Goal: Task Accomplishment & Management: Use online tool/utility

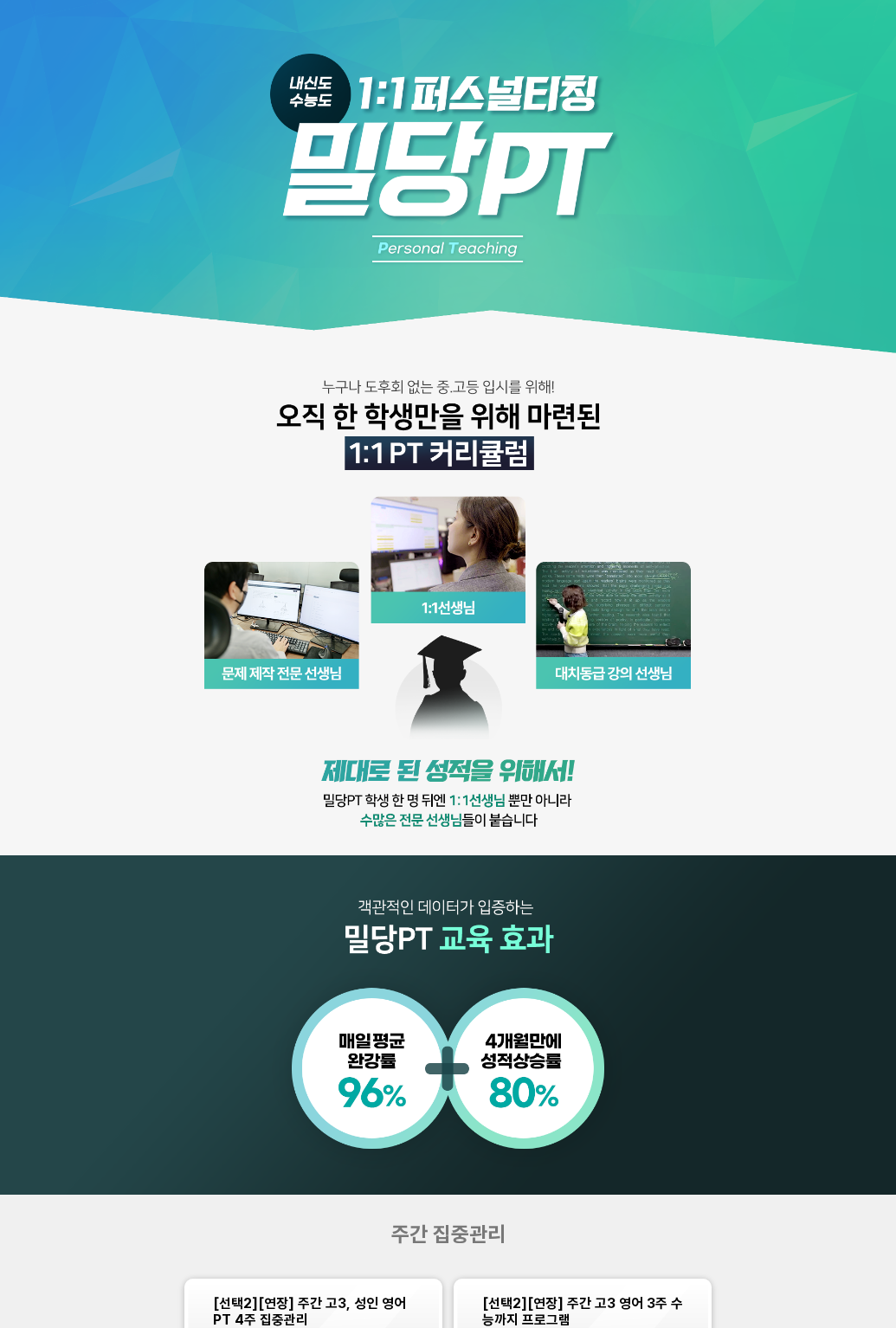
scroll to position [882, 0]
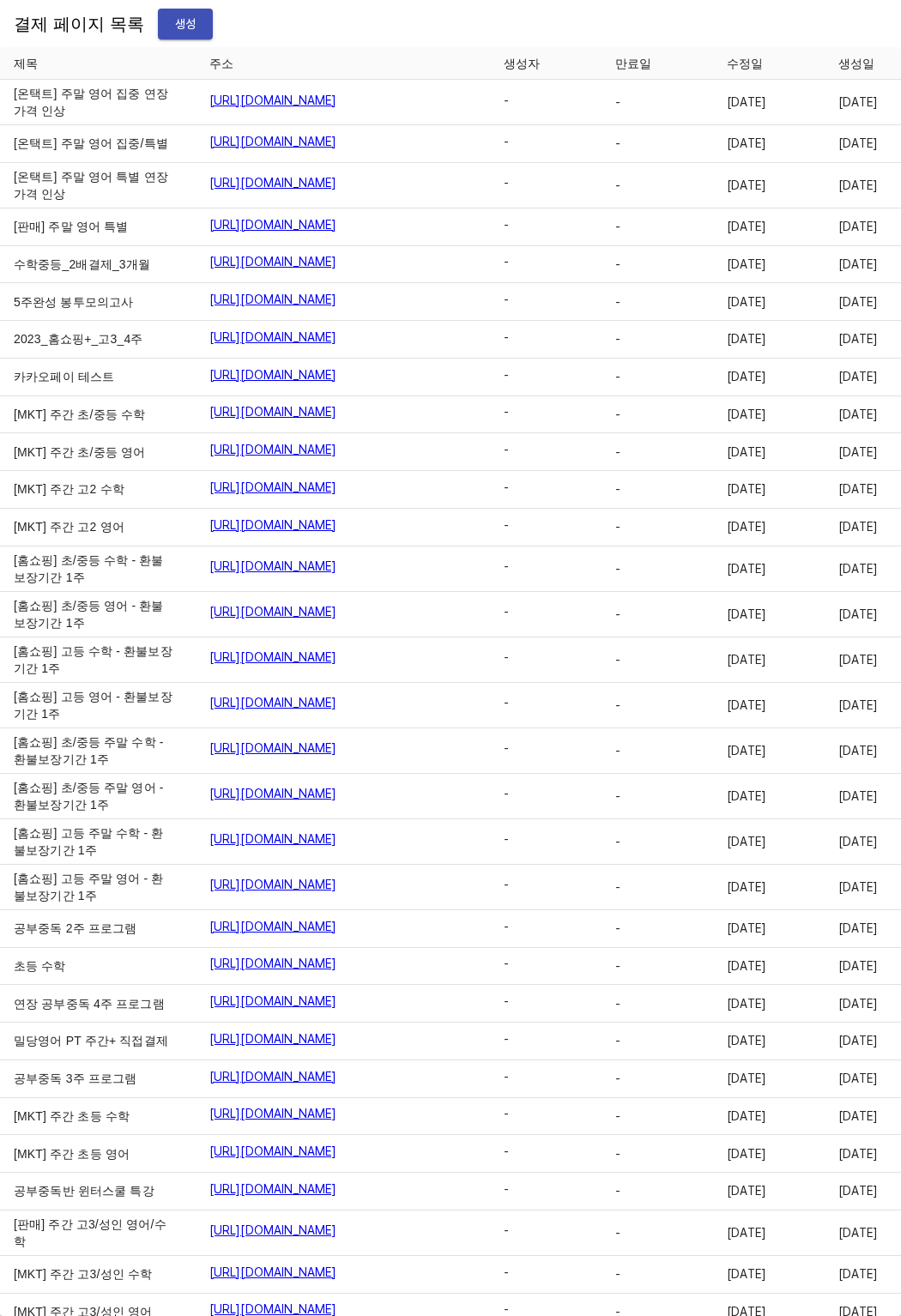
click at [173, 30] on span "생성" at bounding box center [186, 24] width 27 height 21
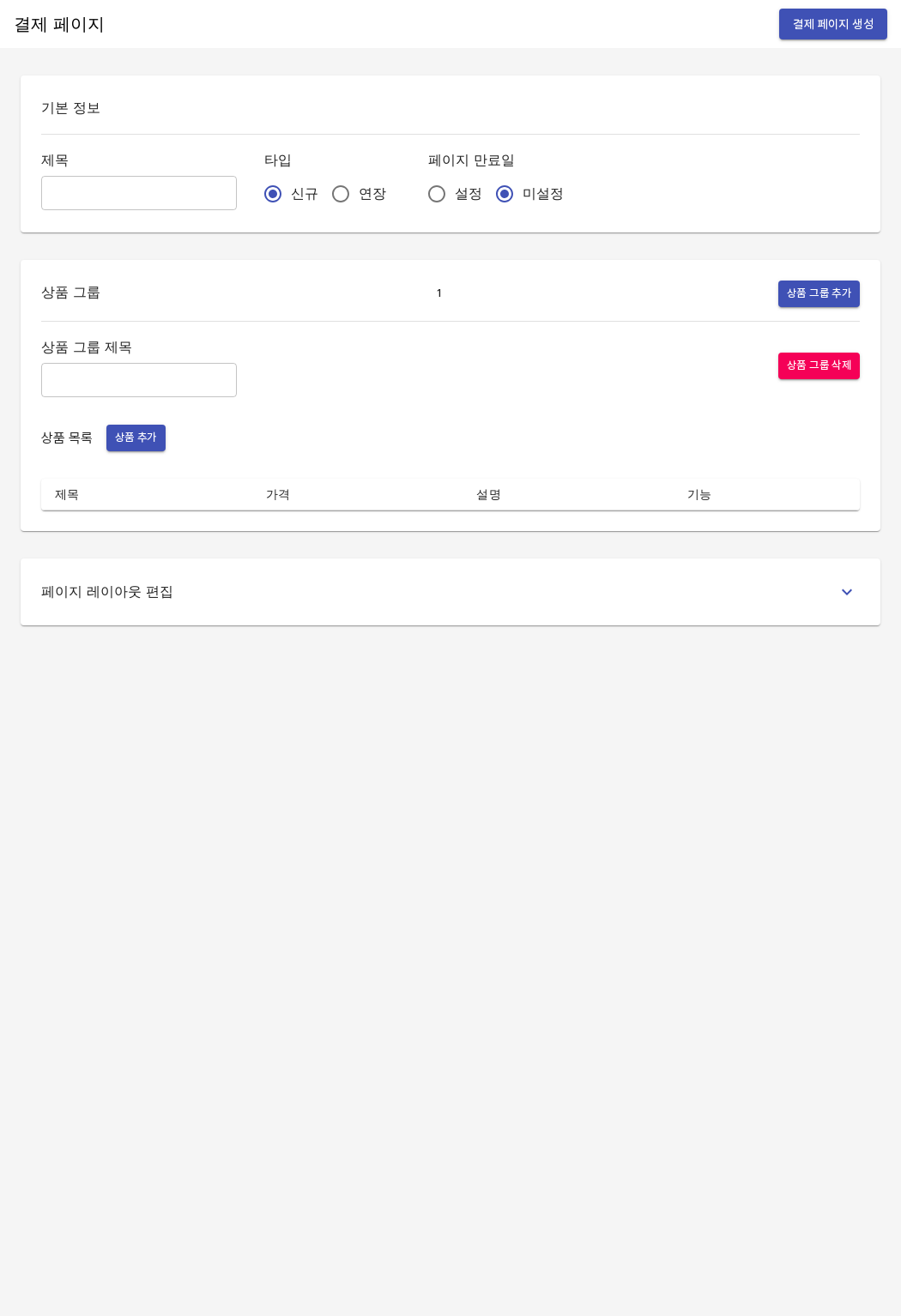
click at [174, 198] on input "text" at bounding box center [139, 193] width 196 height 34
type input "w"
paste input "[확인][연장] 영어_고3_주간_4w/3w"
click at [171, 192] on input "[확인][연장] 영어_고3_주간_4w/3w" at bounding box center [139, 193] width 196 height 34
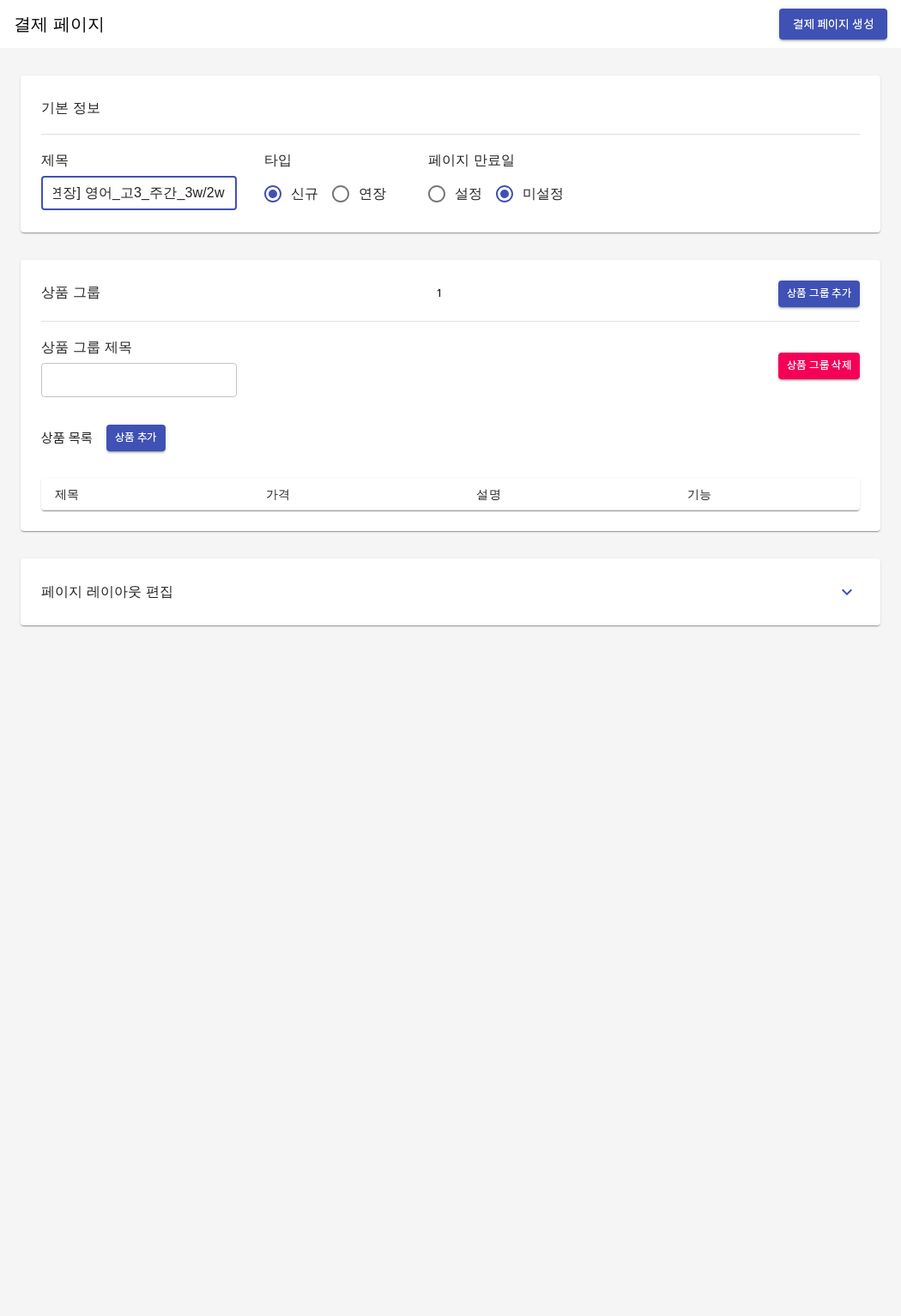
type input "[확인][연장] 영어_고3_주간_3w/2w"
click at [326, 196] on input "연장" at bounding box center [341, 194] width 36 height 36
radio input "true"
click at [436, 206] on label "설정" at bounding box center [450, 194] width 64 height 36
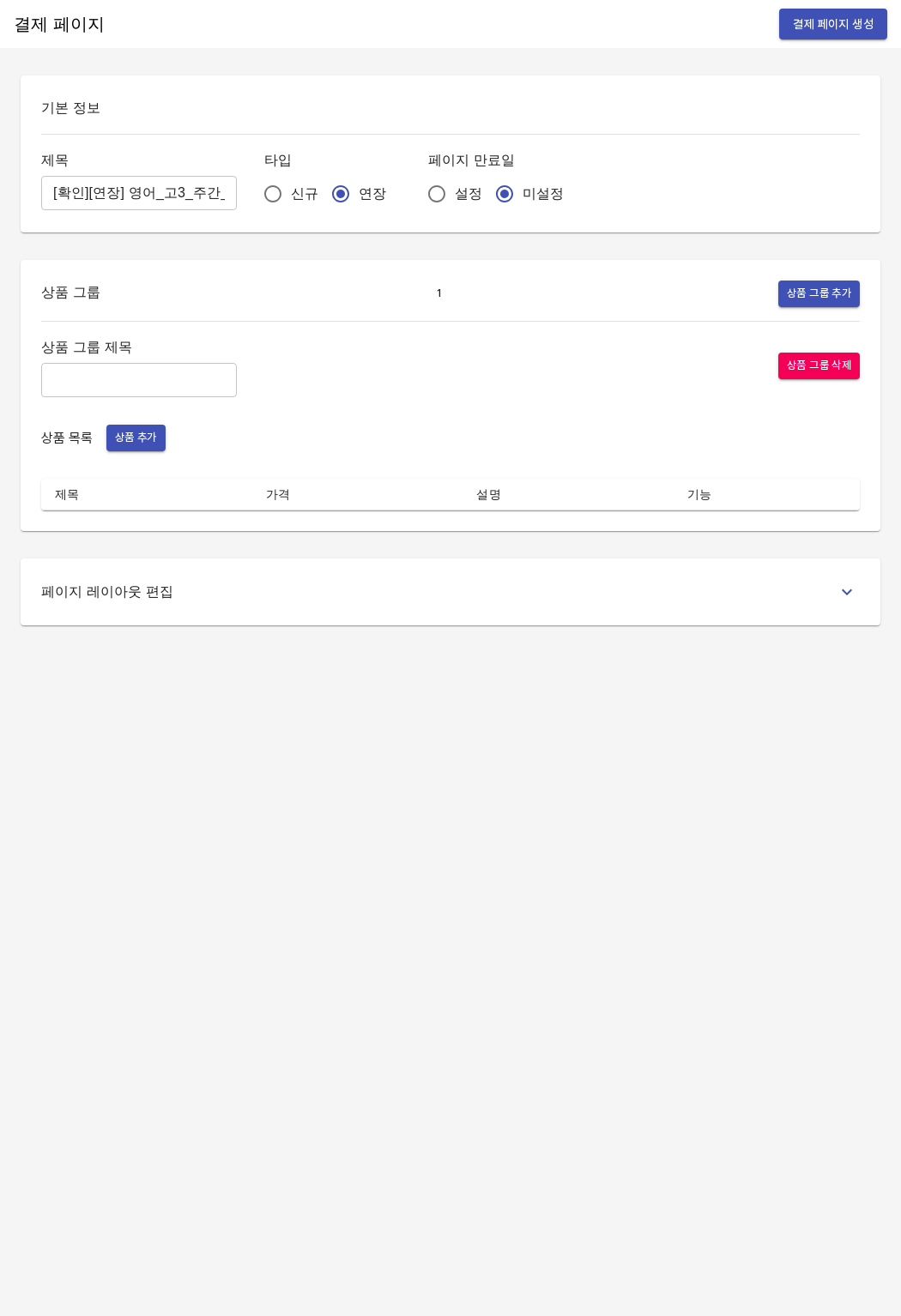
click at [436, 206] on input "설정" at bounding box center [436, 194] width 36 height 36
radio input "true"
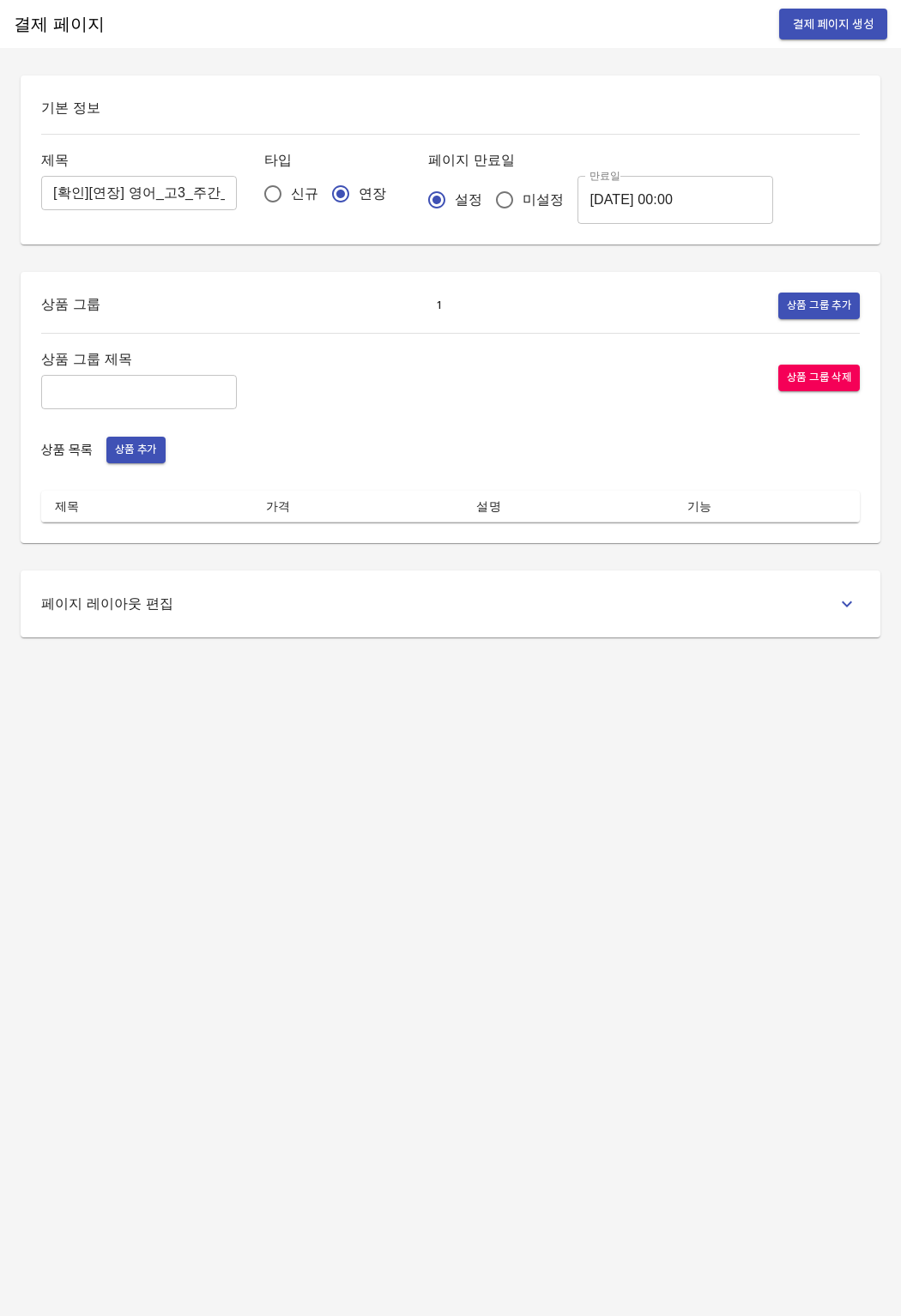
click at [454, 206] on span "설정" at bounding box center [468, 200] width 27 height 21
click at [436, 206] on input "설정" at bounding box center [436, 200] width 36 height 36
click at [486, 204] on input "미설정" at bounding box center [504, 200] width 36 height 36
radio input "true"
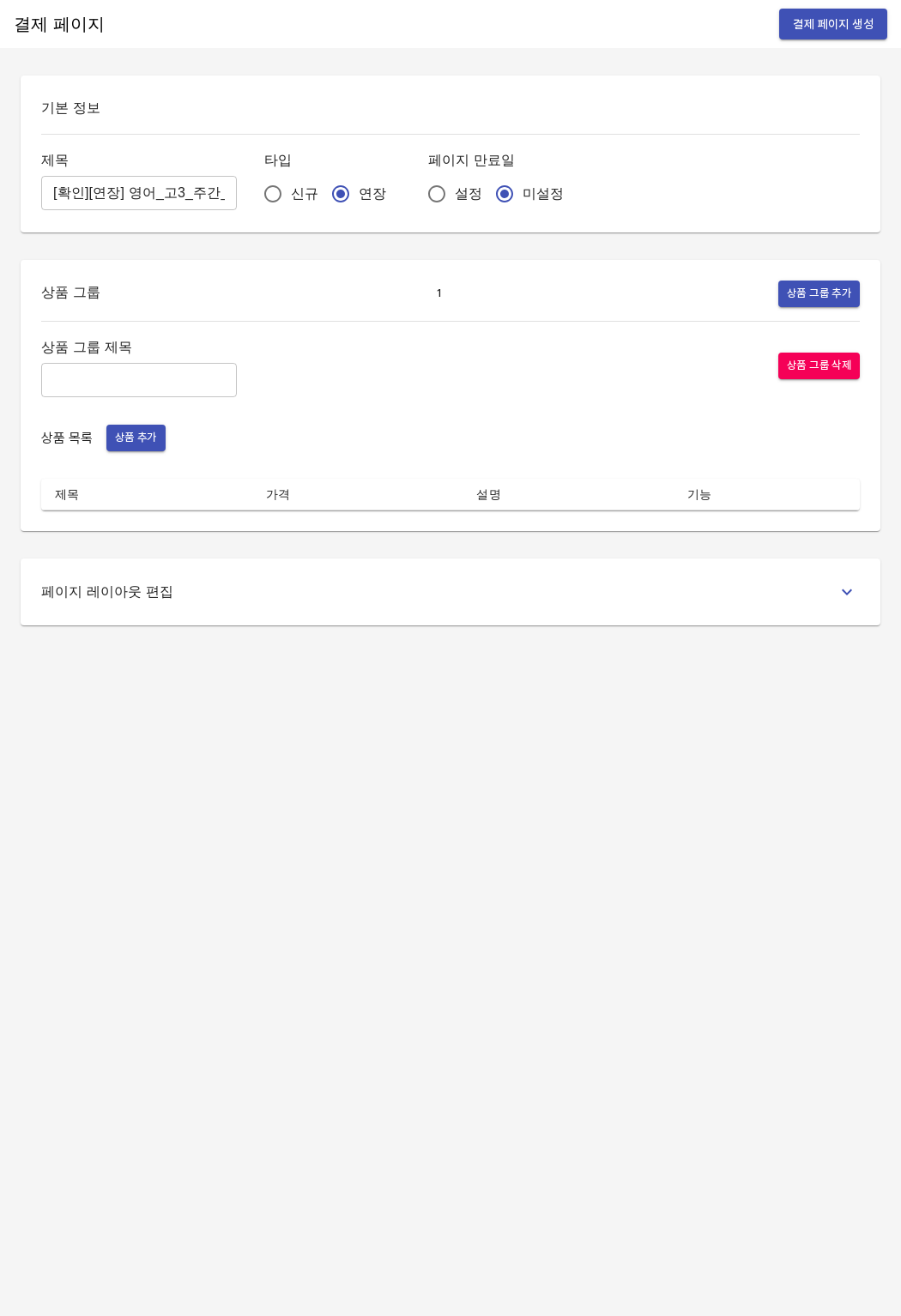
click at [119, 394] on input "text" at bounding box center [139, 381] width 196 height 34
type input "n"
type input "주간 집중관리"
click at [123, 446] on span "상품 추가" at bounding box center [136, 437] width 42 height 20
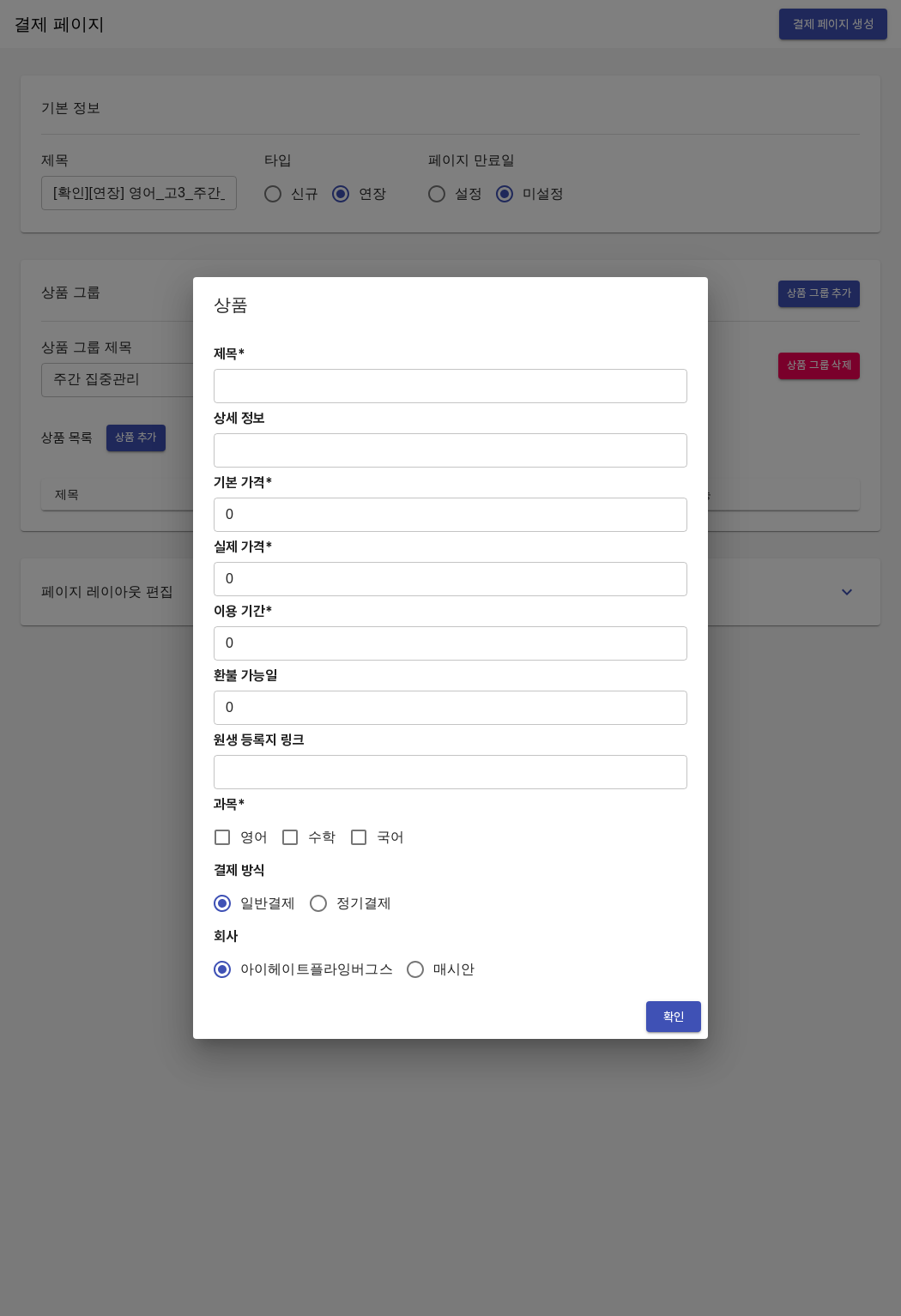
click at [276, 393] on input "text" at bounding box center [450, 387] width 473 height 34
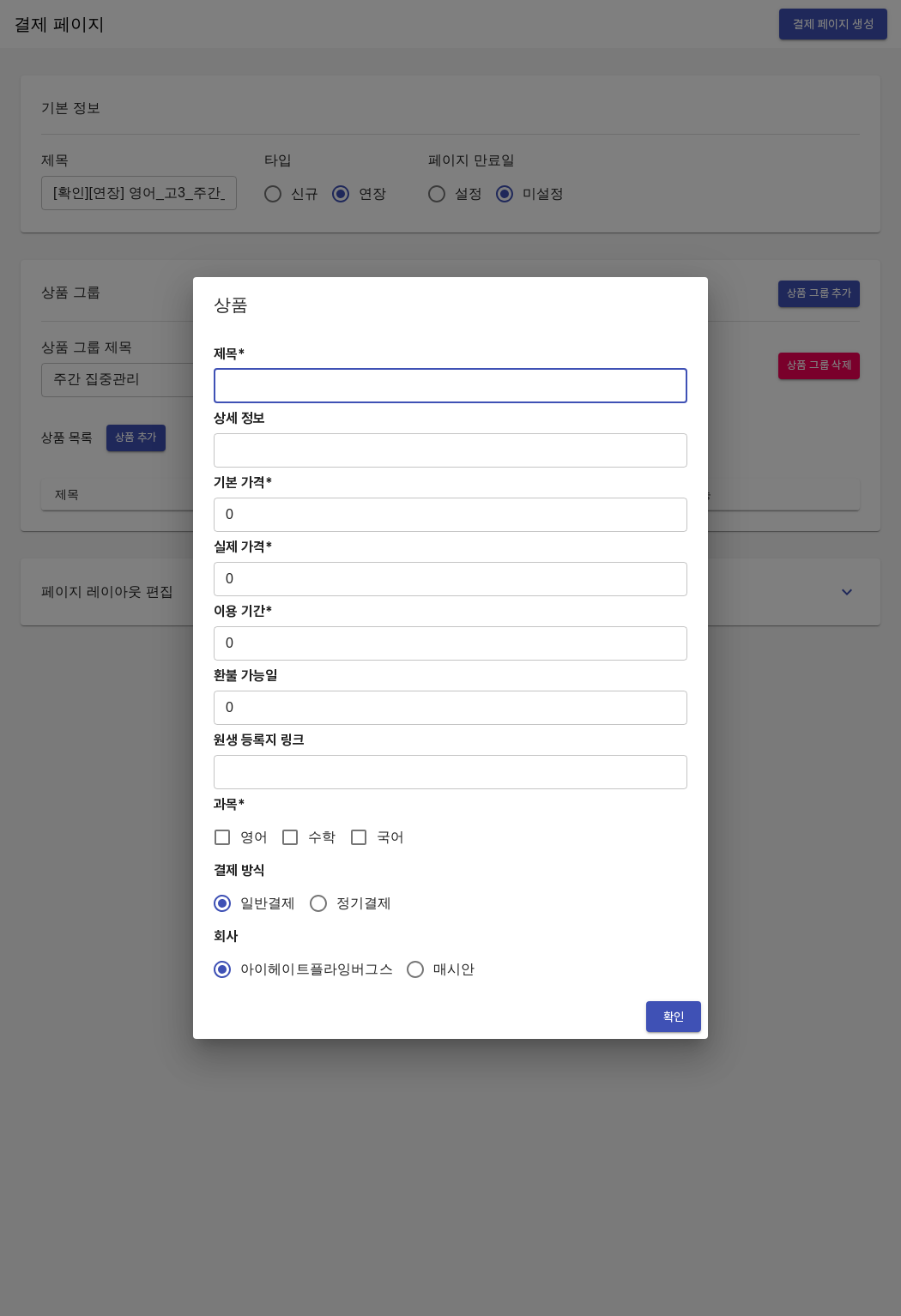
paste input "[선택2][연장] 주간 고3 영어 3주 수능까지 프로그램"
type input "[선택2][연장] 주간 고3 영어 3주 수능까지 프로그램"
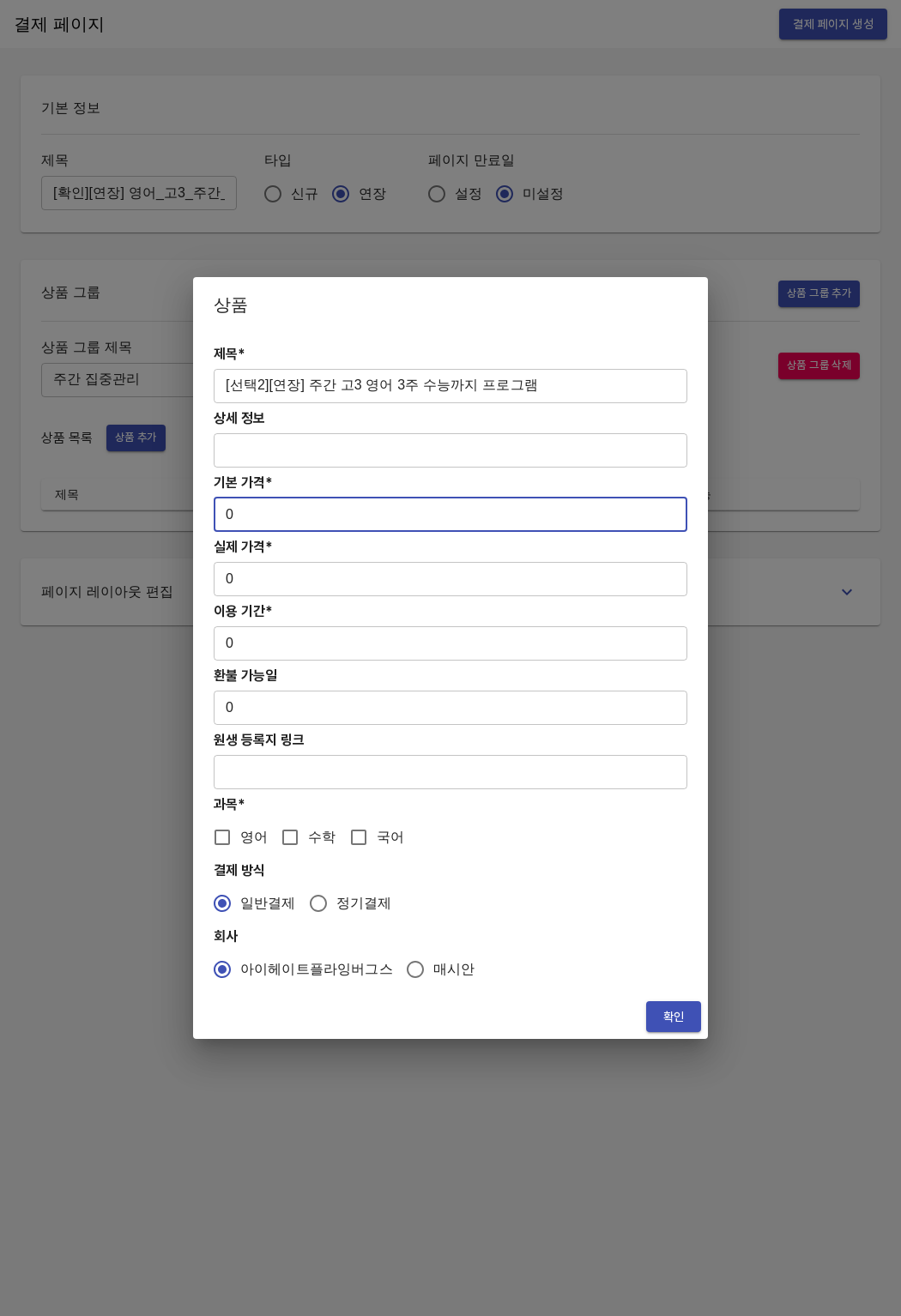
drag, startPoint x: 261, startPoint y: 527, endPoint x: 224, endPoint y: 518, distance: 38.1
click at [224, 518] on input "0" at bounding box center [450, 515] width 473 height 34
drag, startPoint x: 259, startPoint y: 517, endPoint x: 199, endPoint y: 515, distance: 60.0
click at [199, 515] on div "제목* [선택2][연장] 주간 고3 영어 3주 수능까지 프로그램 ​ 상세 정보 ​ 기본 가격* 21 ​ 실제 가격* 0 ​ 이용 기간* 0 ​…" at bounding box center [450, 663] width 514 height 662
drag, startPoint x: 309, startPoint y: 489, endPoint x: 249, endPoint y: 513, distance: 64.6
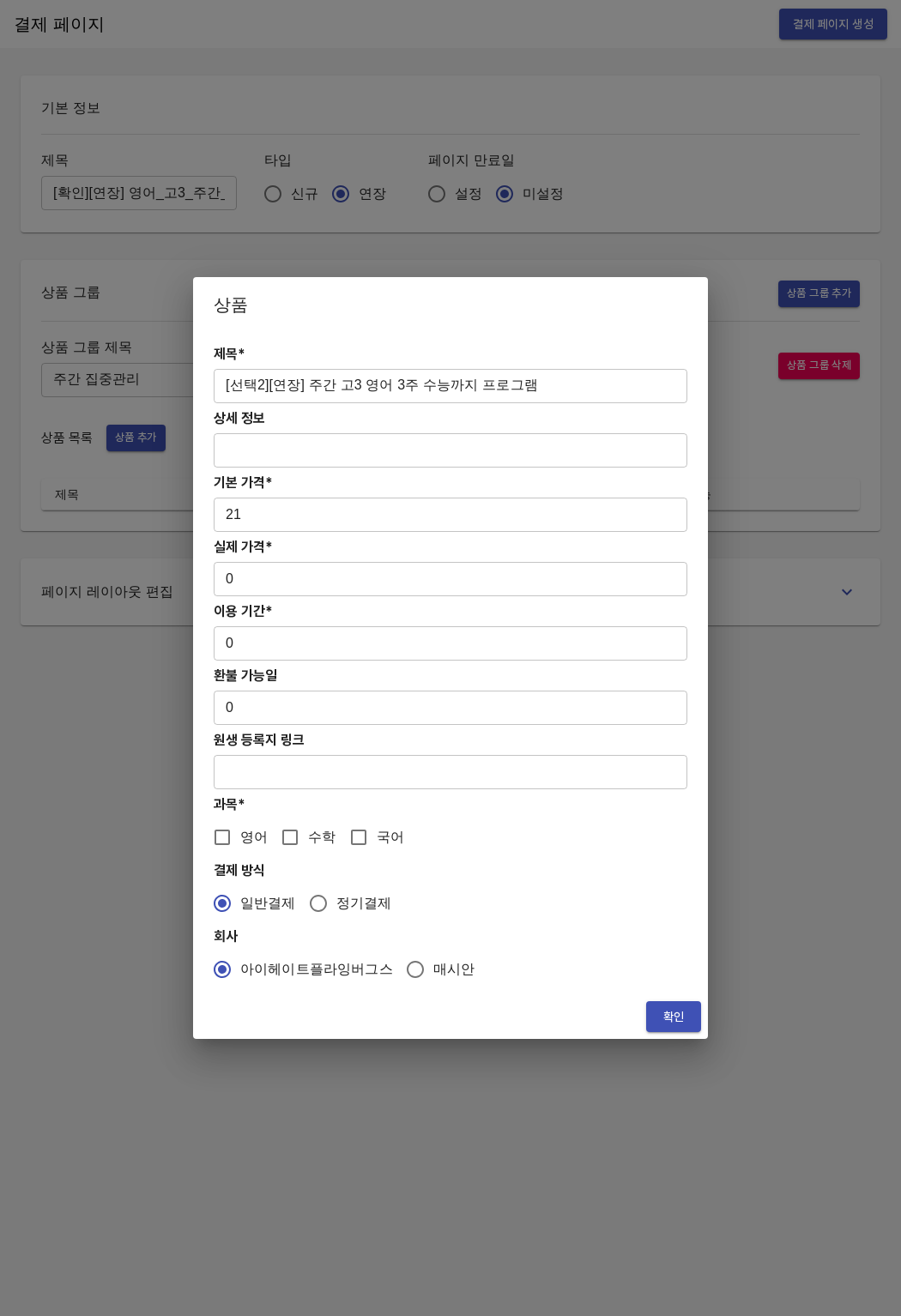
click at [301, 493] on div "제목* [선택2][연장] 주간 고3 영어 3주 수능까지 프로그램 ​ 상세 정보 ​ 기본 가격* 21 ​ 실제 가격* 0 ​ 이용 기간* 0 ​…" at bounding box center [450, 663] width 514 height 662
drag, startPoint x: 249, startPoint y: 513, endPoint x: 204, endPoint y: 509, distance: 45.2
click at [204, 509] on div "제목* [선택2][연장] 주간 고3 영어 3주 수능까지 프로그램 ​ 상세 정보 ​ 기본 가격* 21 ​ 실제 가격* 0 ​ 이용 기간* 0 ​…" at bounding box center [450, 663] width 514 height 662
paste input "73000"
type input "273000"
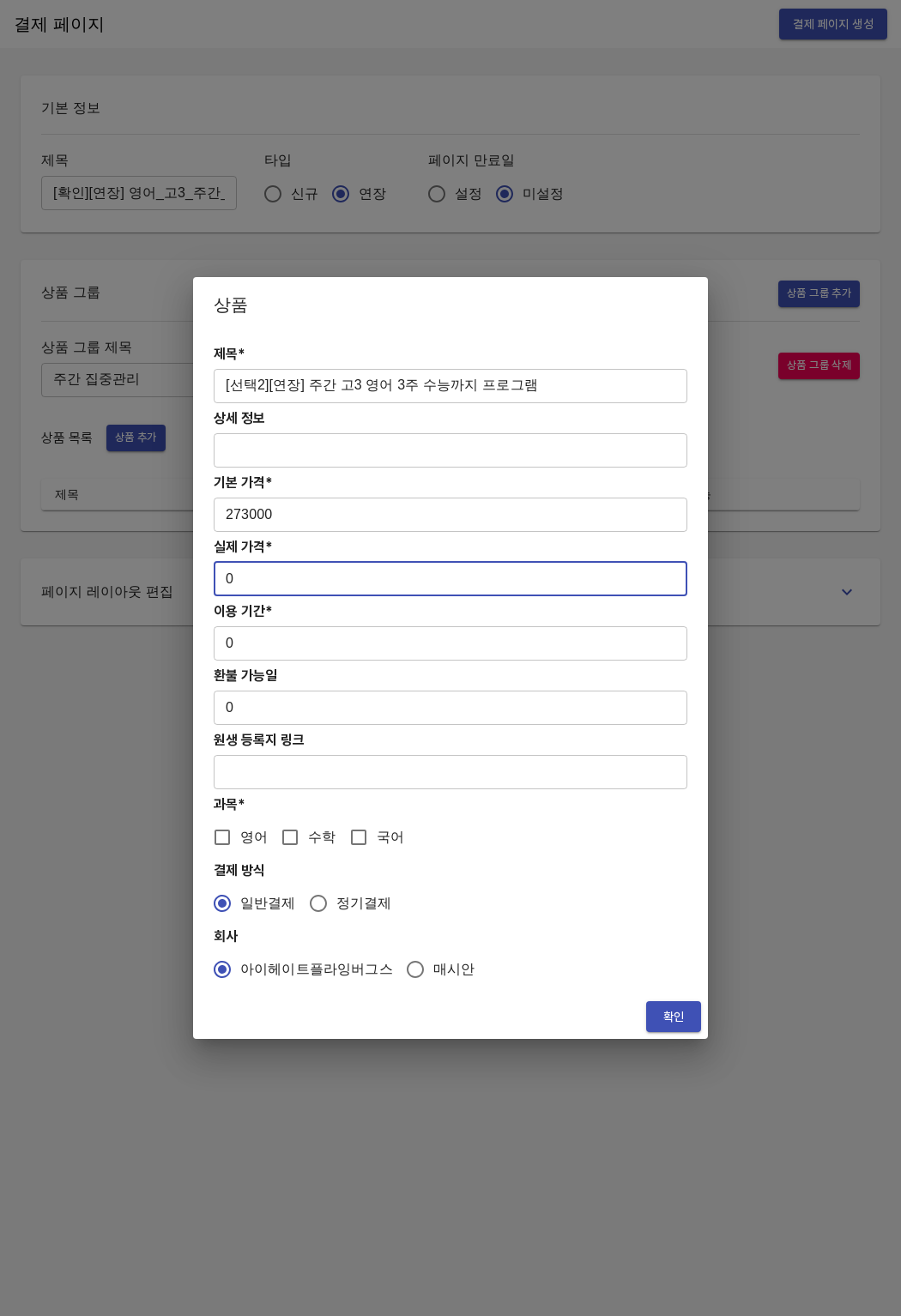
drag, startPoint x: 235, startPoint y: 576, endPoint x: 210, endPoint y: 576, distance: 25.0
click at [210, 576] on div "제목* [선택2][연장] 주간 고3 영어 3주 수능까지 프로그램 ​ 상세 정보 ​ 기본 가격* 273000 ​ 실제 가격* 0 ​ 이용 기간*…" at bounding box center [450, 663] width 514 height 662
paste input "27300"
type input "273000"
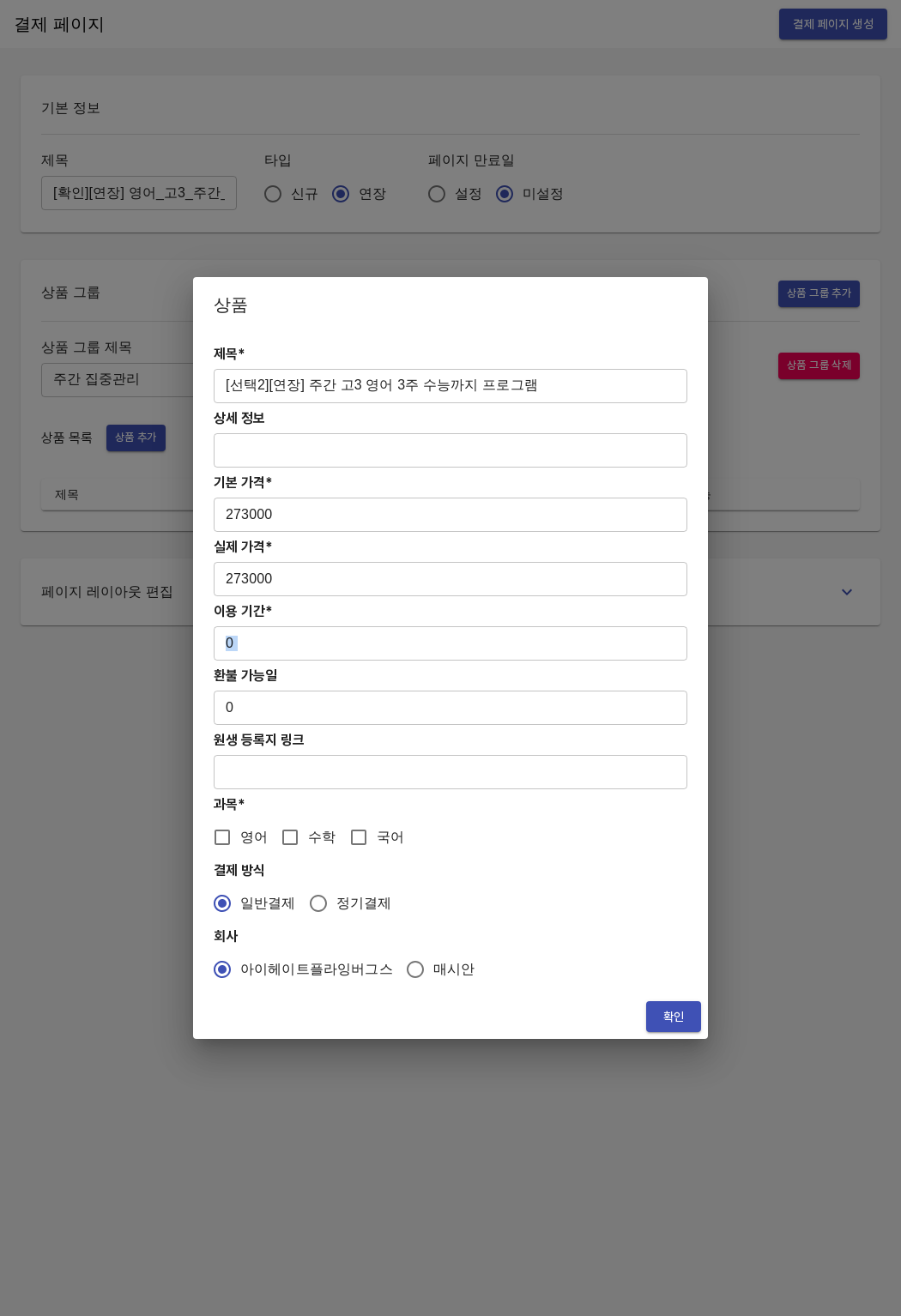
drag, startPoint x: 249, startPoint y: 661, endPoint x: 212, endPoint y: 646, distance: 39.9
click at [212, 646] on div "제목* [선택2][연장] 주간 고3 영어 3주 수능까지 프로그램 ​ 상세 정보 ​ 기본 가격* 273000 ​ 실제 가격* 273000 ​ 이…" at bounding box center [450, 663] width 514 height 662
drag, startPoint x: 252, startPoint y: 645, endPoint x: 222, endPoint y: 645, distance: 30.0
click at [222, 645] on input "0" at bounding box center [450, 643] width 473 height 34
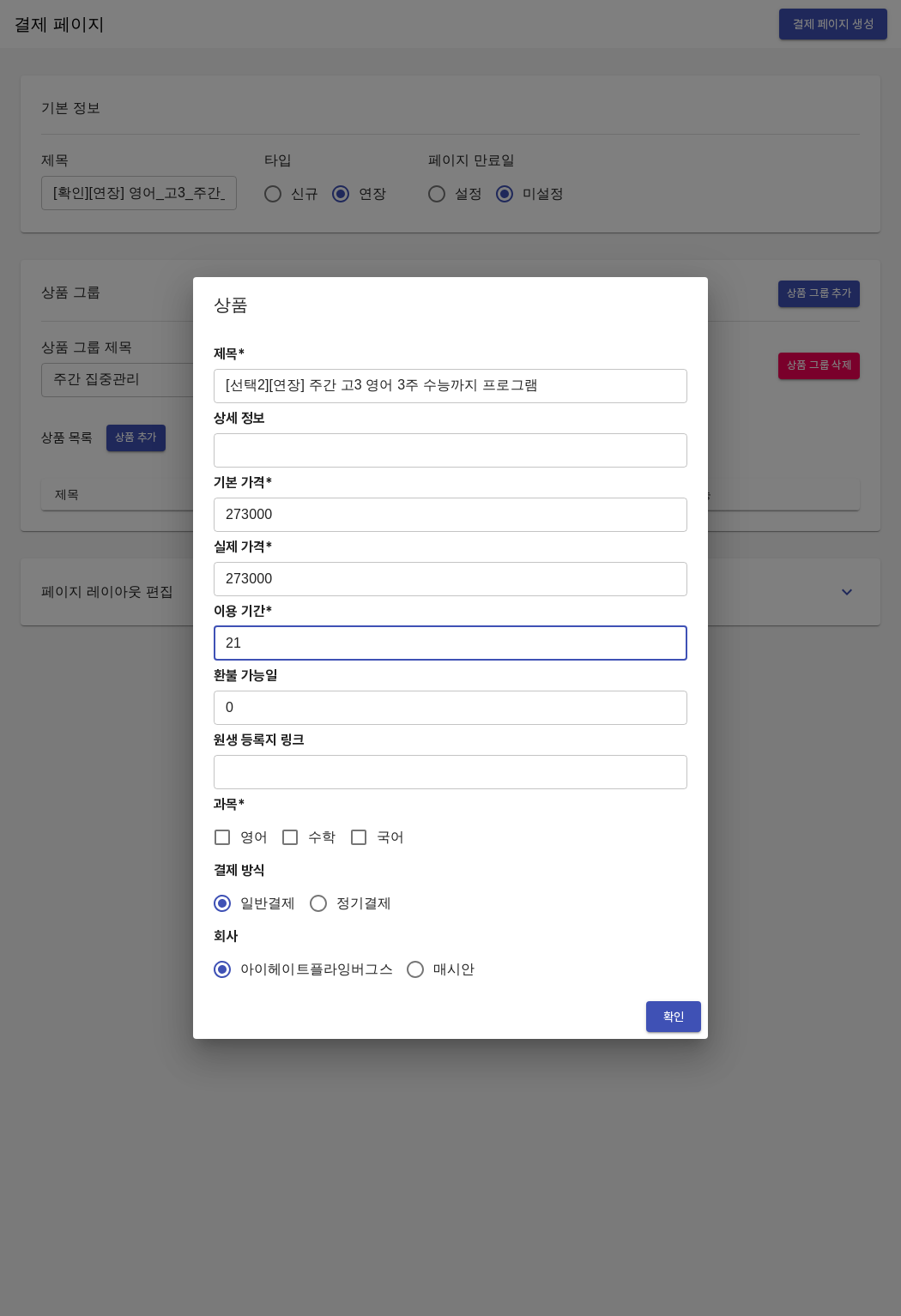
type input "21"
click at [301, 675] on h4 "환불 가능일" at bounding box center [450, 675] width 473 height 16
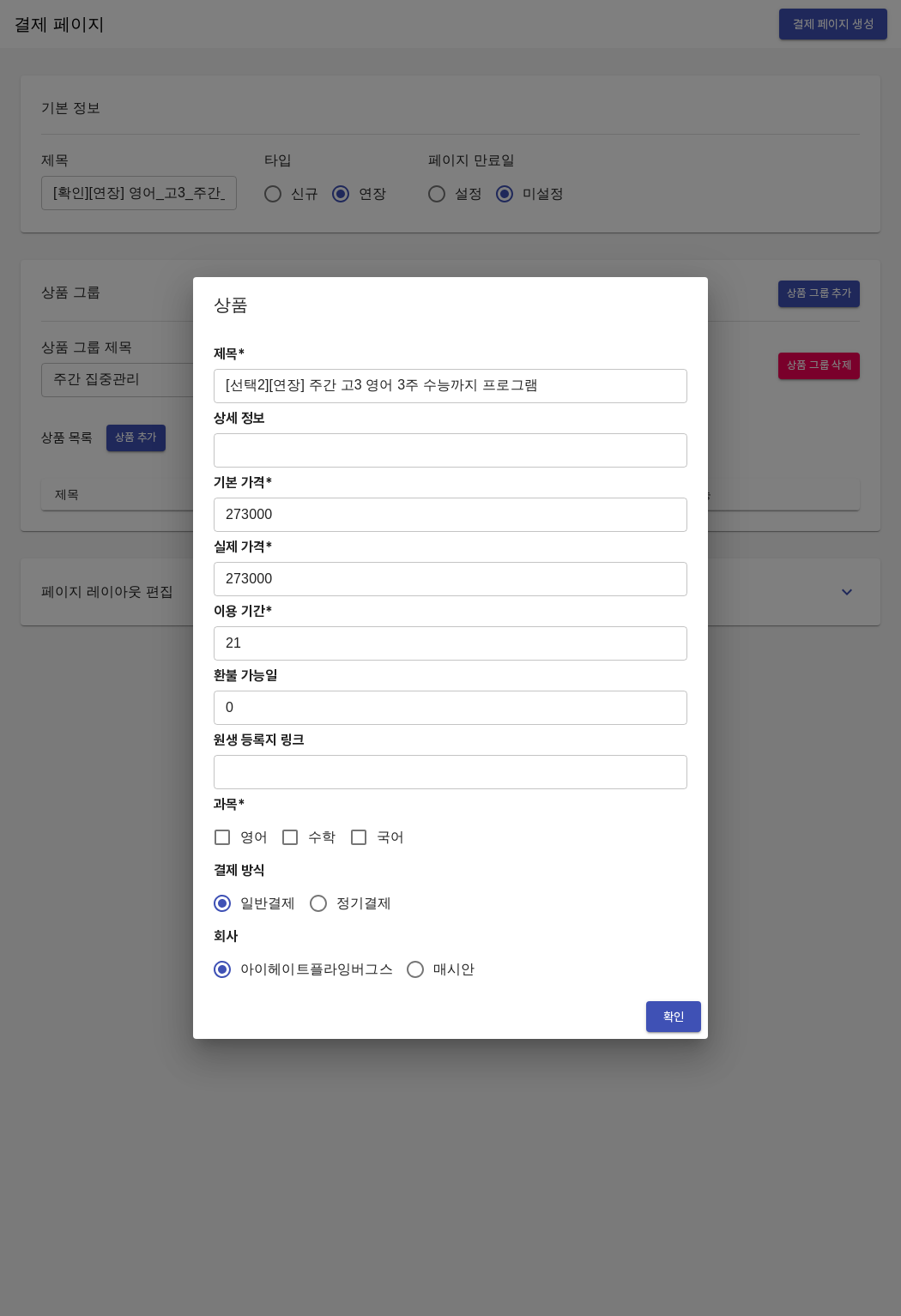
click at [227, 838] on input "영어" at bounding box center [222, 838] width 36 height 36
checkbox input "true"
click at [646, 1017] on button "확인" at bounding box center [673, 1017] width 55 height 32
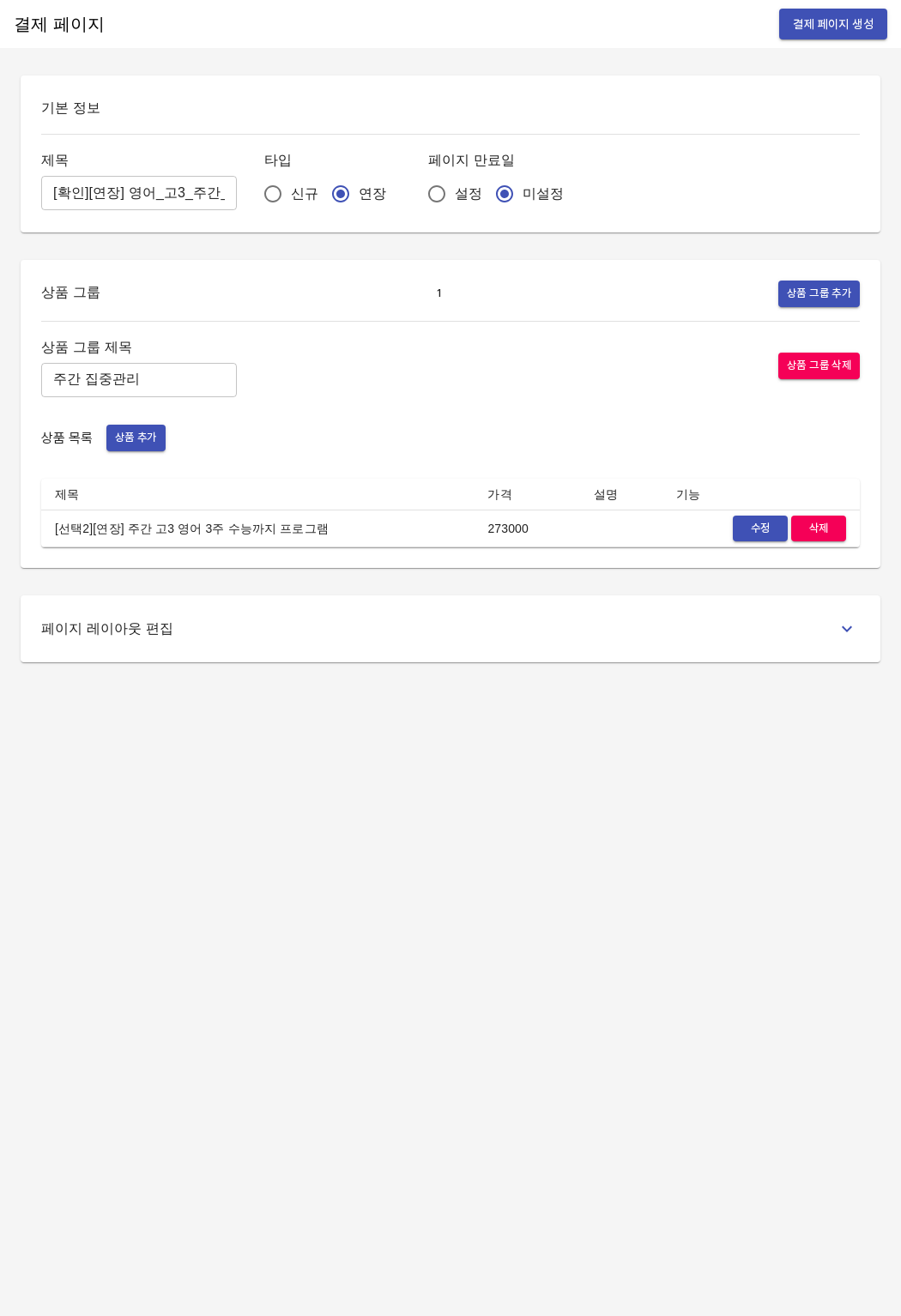
click at [557, 984] on div "결제 페이지 결제 페이지 생성 기본 정보 제목 [확인][연장] 영어_고3_주간_3w/2w ​ 타입 신규 연장 페이지 만료일 설정 미설정 상품 …" at bounding box center [450, 658] width 901 height 1316
click at [160, 442] on button "상품 추가" at bounding box center [136, 437] width 59 height 27
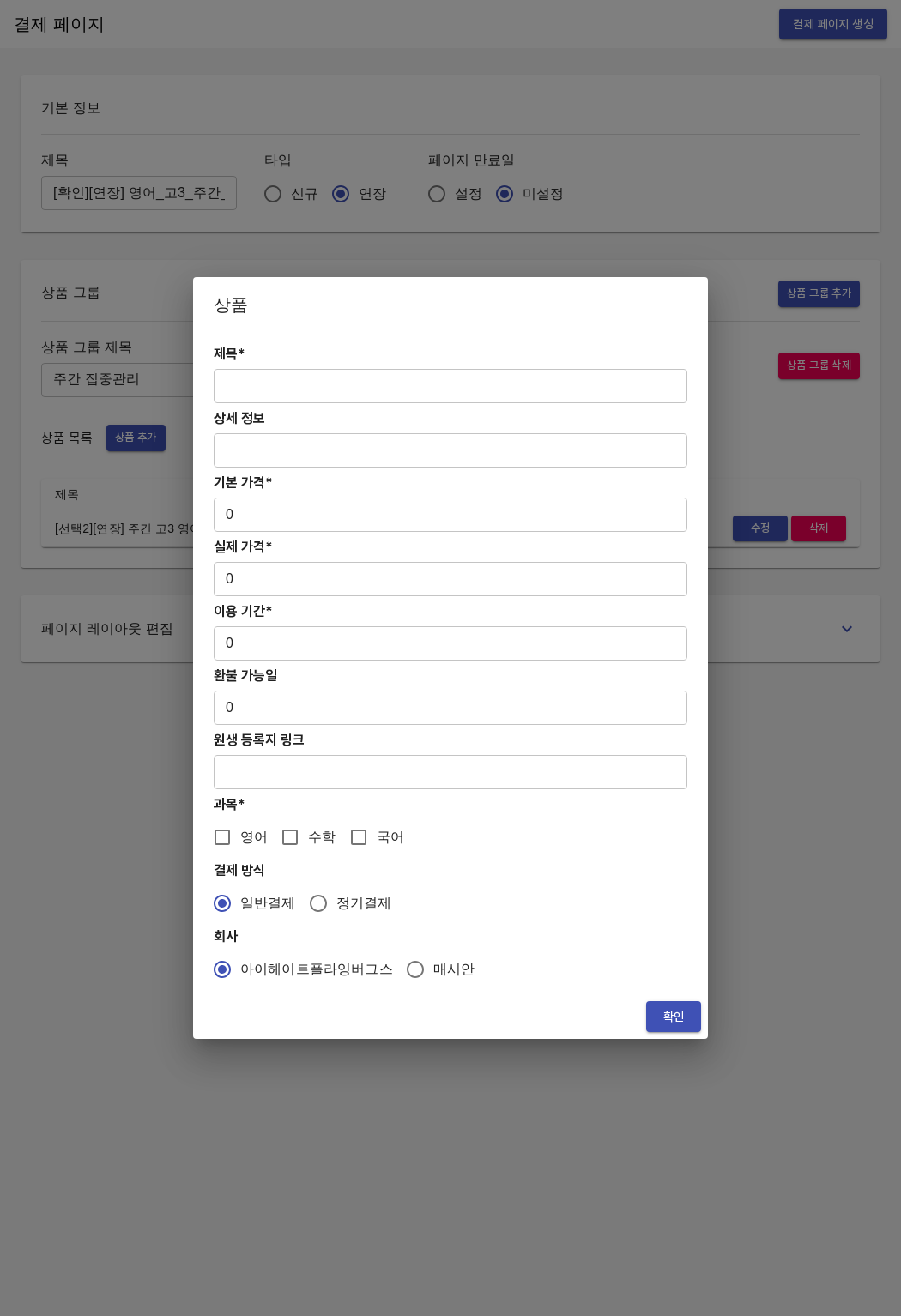
click at [317, 382] on input "text" at bounding box center [450, 387] width 473 height 34
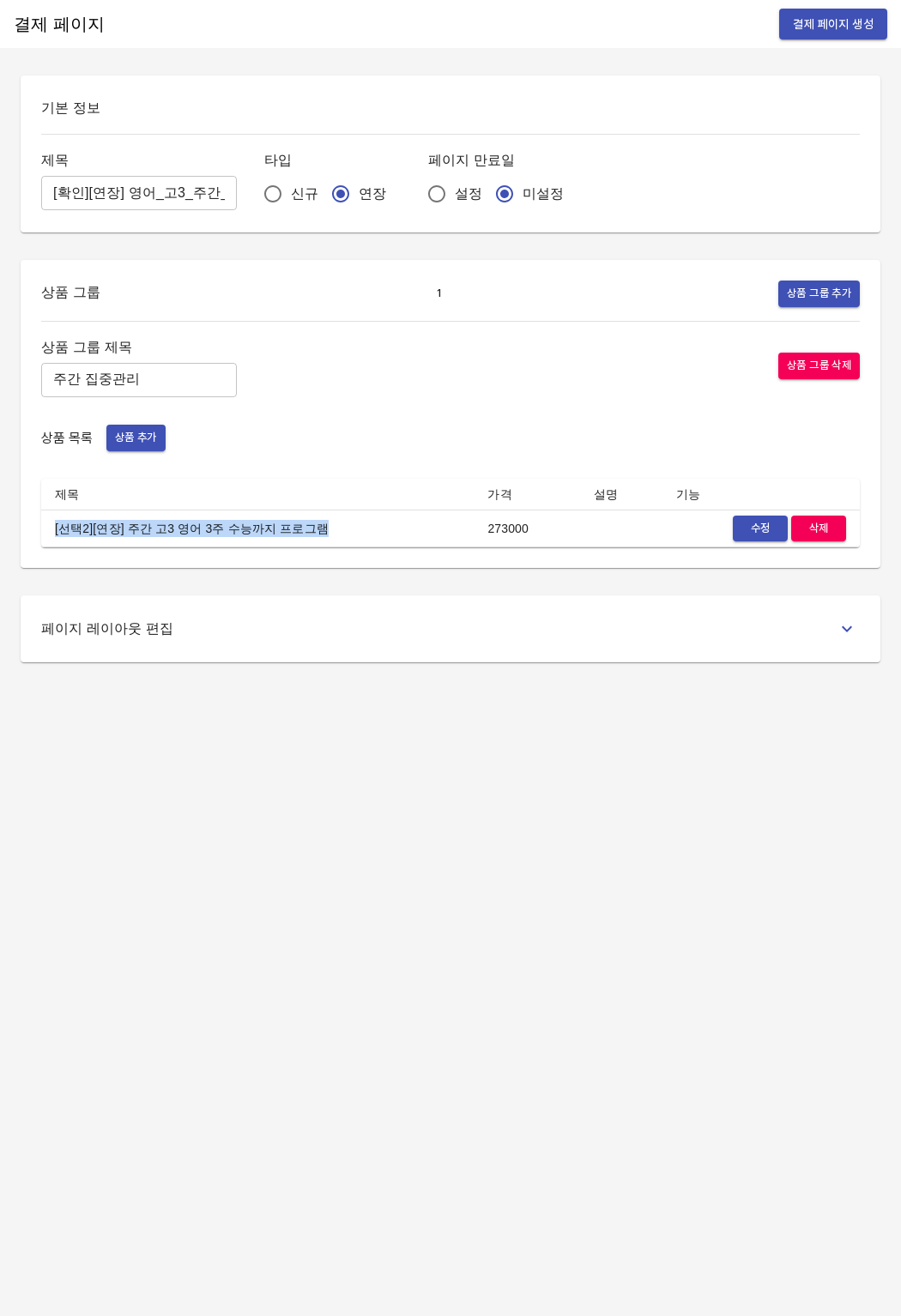
drag, startPoint x: 52, startPoint y: 528, endPoint x: 328, endPoint y: 527, distance: 276.0
click at [328, 527] on td "[선택2][연장] 주간 고3 영어 3주 수능까지 프로그램" at bounding box center [257, 528] width 432 height 38
copy td "[선택2][연장] 주간 고3 영어 3주 수능까지 프로그램"
drag, startPoint x: 290, startPoint y: 508, endPoint x: 233, endPoint y: 488, distance: 60.4
click at [289, 508] on th "제목" at bounding box center [257, 494] width 432 height 32
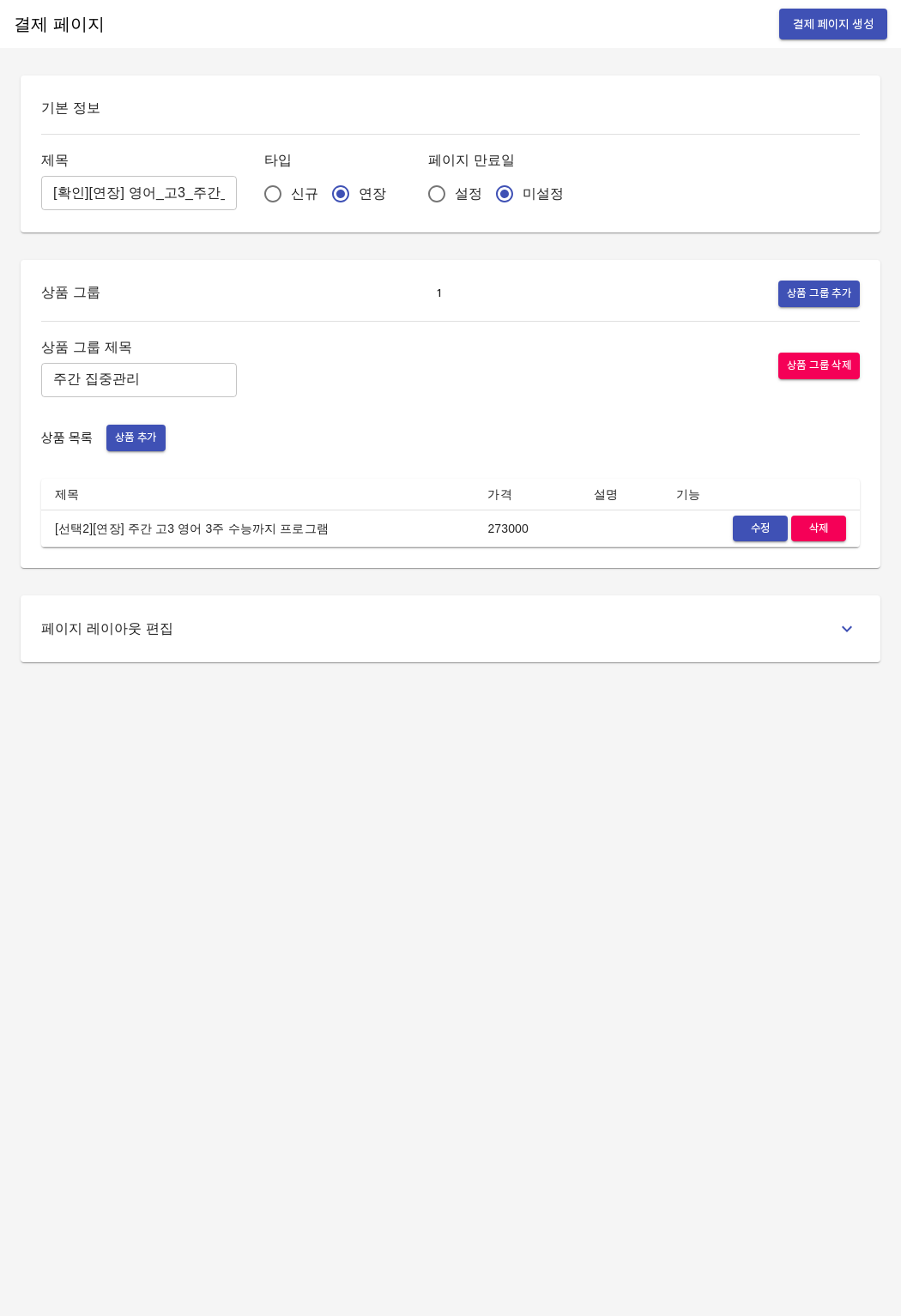
click at [133, 440] on span "상품 추가" at bounding box center [136, 437] width 42 height 20
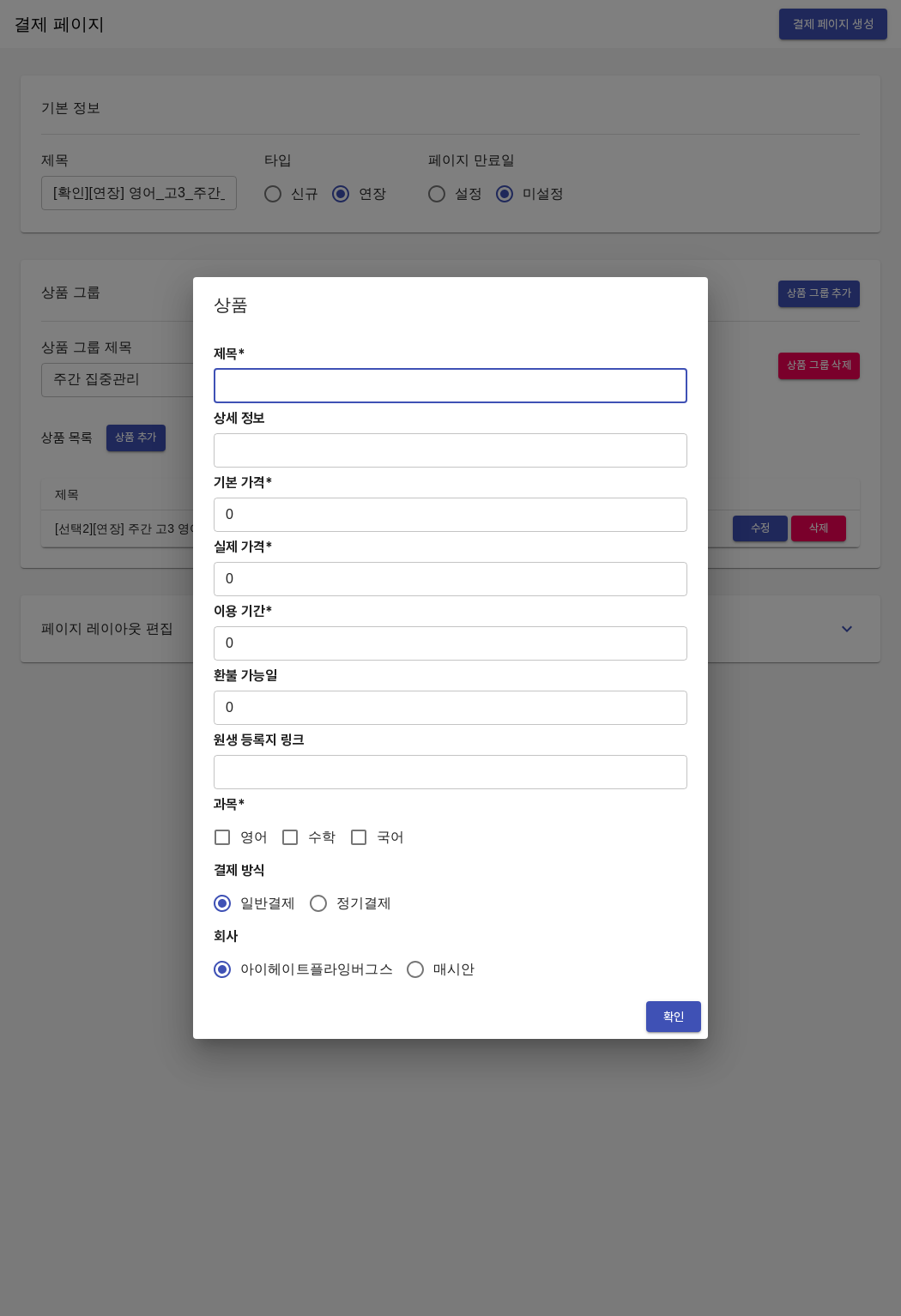
click at [238, 383] on input "text" at bounding box center [450, 387] width 473 height 34
click at [295, 381] on input "text" at bounding box center [450, 387] width 473 height 34
paste input "[선택2][연장] 주간 고3 영어 2주 수능까지 프로그램"
type input "[선택2][연장] 주간 고3 영어 2주 수능까지 프로그램"
click at [284, 449] on input "text" at bounding box center [450, 450] width 473 height 34
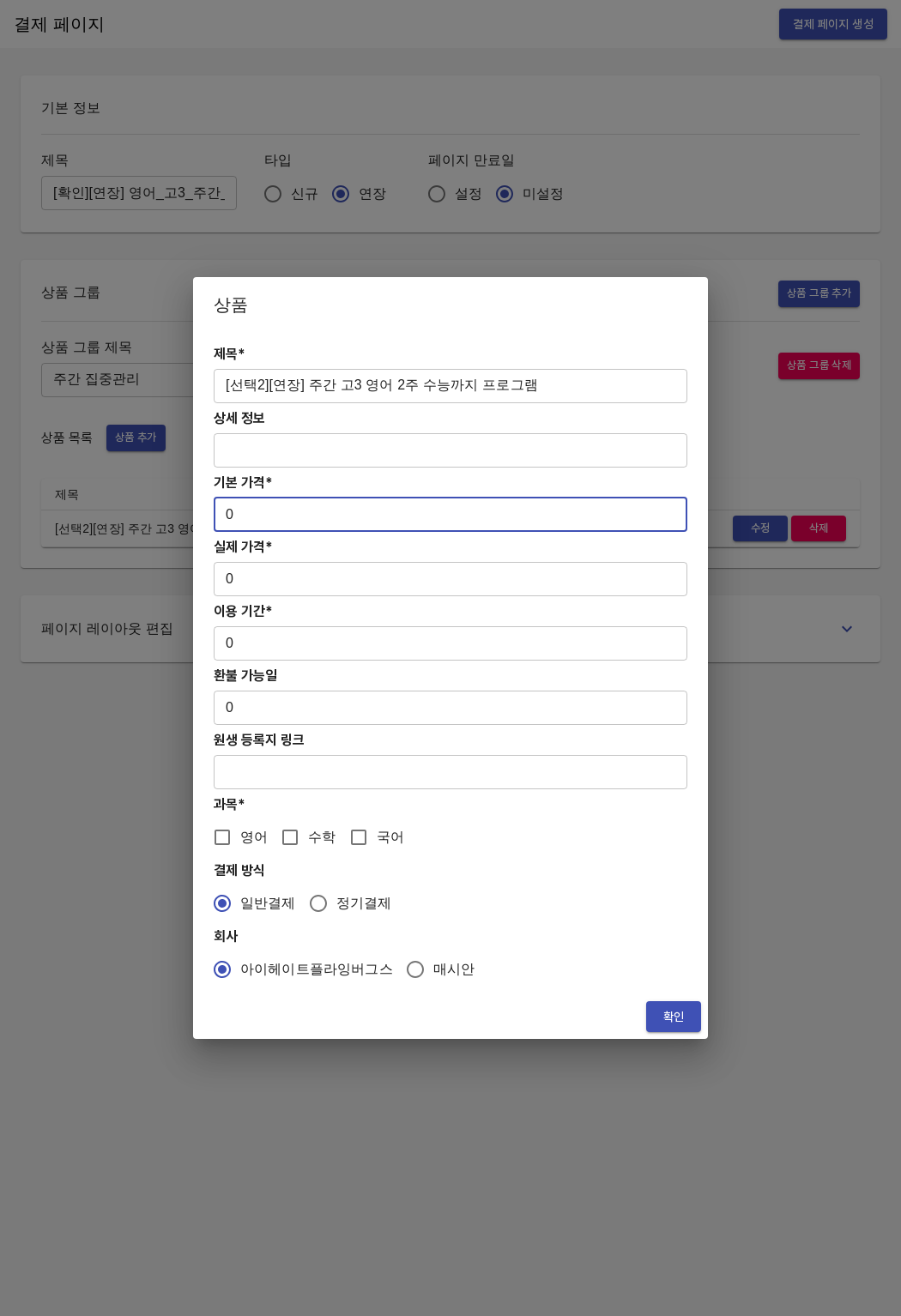
drag, startPoint x: 265, startPoint y: 506, endPoint x: 194, endPoint y: 509, distance: 71.1
click at [194, 509] on div "제목* [선택2][연장] 주간 고3 영어 2주 수능까지 프로그램 ​ 상세 정보 ​ 기본 가격* 0 ​ 실제 가격* 0 ​ 이용 기간* 0 ​ …" at bounding box center [450, 663] width 514 height 662
drag, startPoint x: 243, startPoint y: 517, endPoint x: 227, endPoint y: 507, distance: 18.9
click at [227, 507] on input "0" at bounding box center [450, 515] width 473 height 34
paste input "18200"
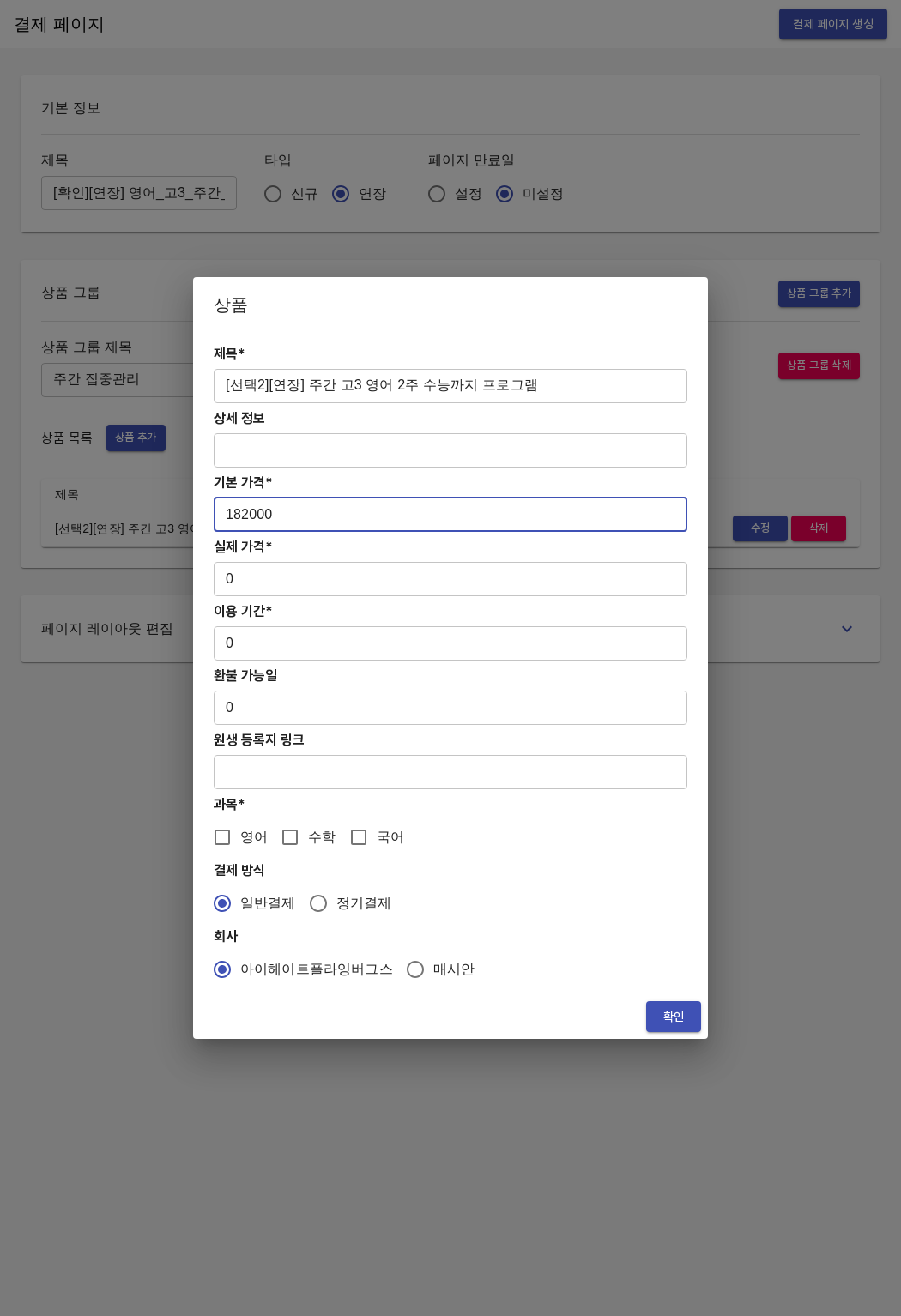
type input "182000"
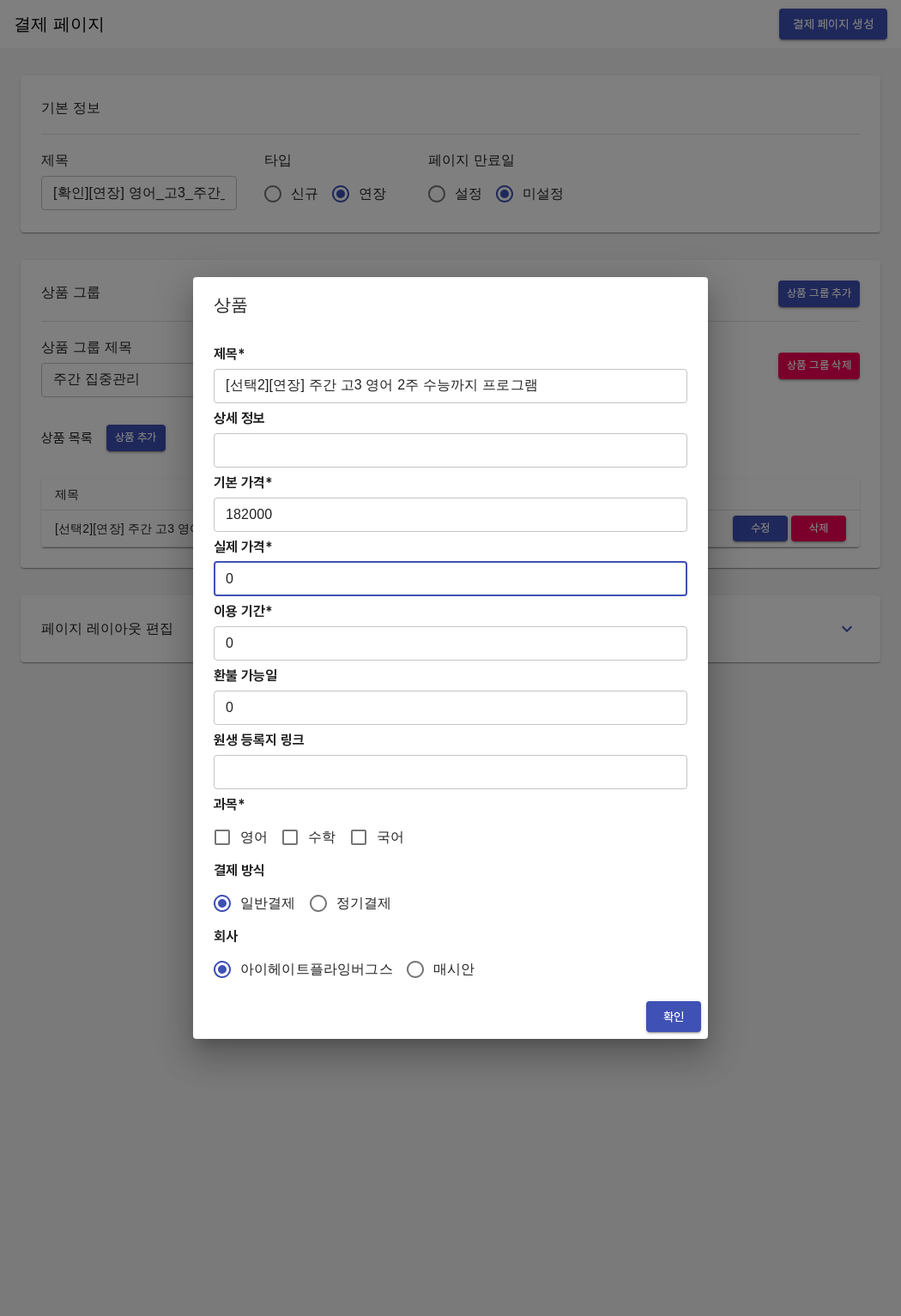
drag, startPoint x: 231, startPoint y: 575, endPoint x: 204, endPoint y: 582, distance: 27.9
click at [204, 582] on div "제목* [선택2][연장] 주간 고3 영어 2주 수능까지 프로그램 ​ 상세 정보 ​ 기본 가격* 182000 ​ 실제 가격* 0 ​ 이용 기간*…" at bounding box center [450, 663] width 514 height 662
paste input "18200"
type input "182000"
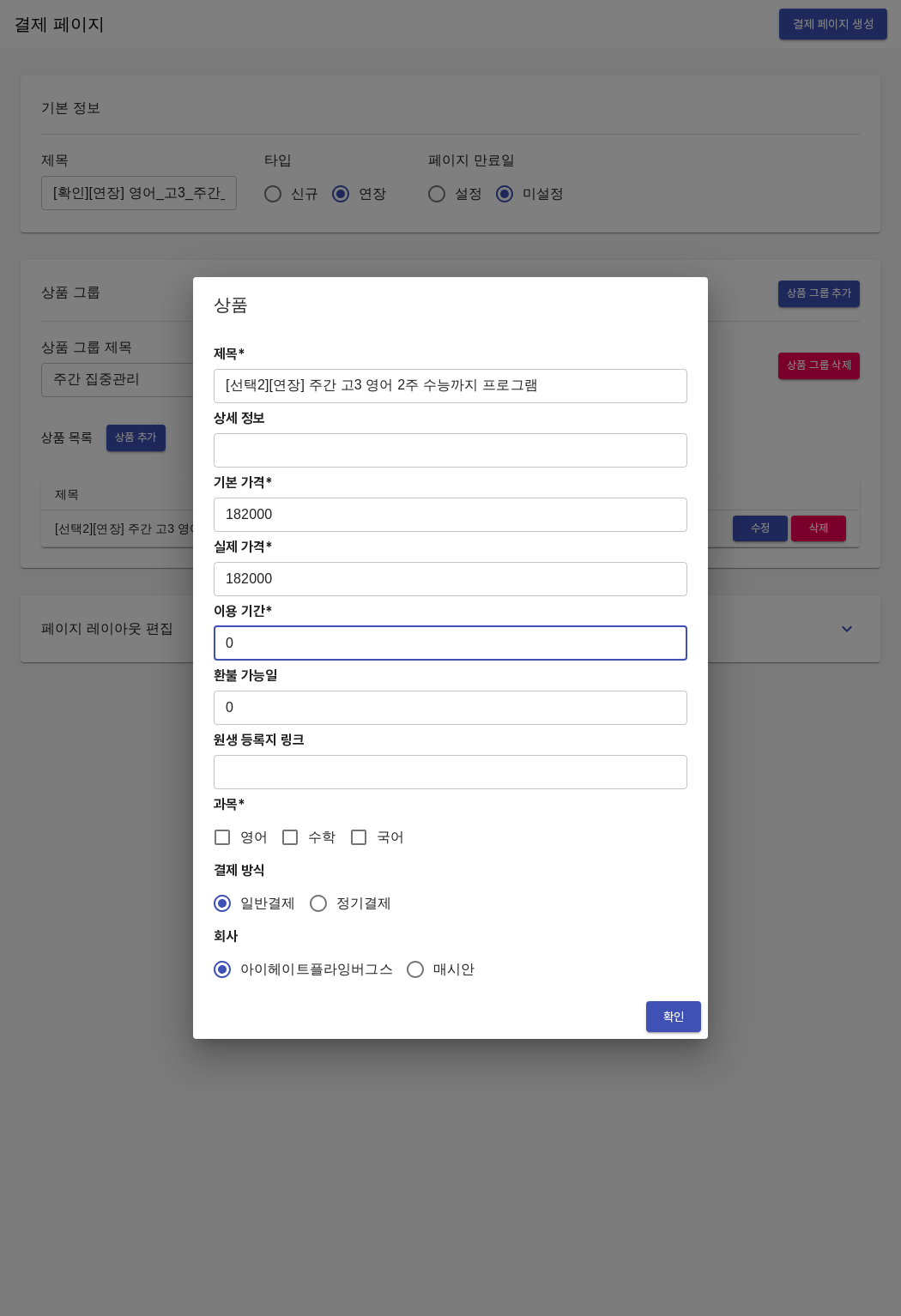
drag, startPoint x: 230, startPoint y: 643, endPoint x: 180, endPoint y: 638, distance: 50.2
click at [180, 638] on div "상품 제목* [선택2][연장] 주간 고3 영어 2주 수능까지 프로그램 ​ 상세 정보 ​ 기본 가격* 182000 ​ 실제 가격* 182000 …" at bounding box center [450, 658] width 901 height 1316
type input "14"
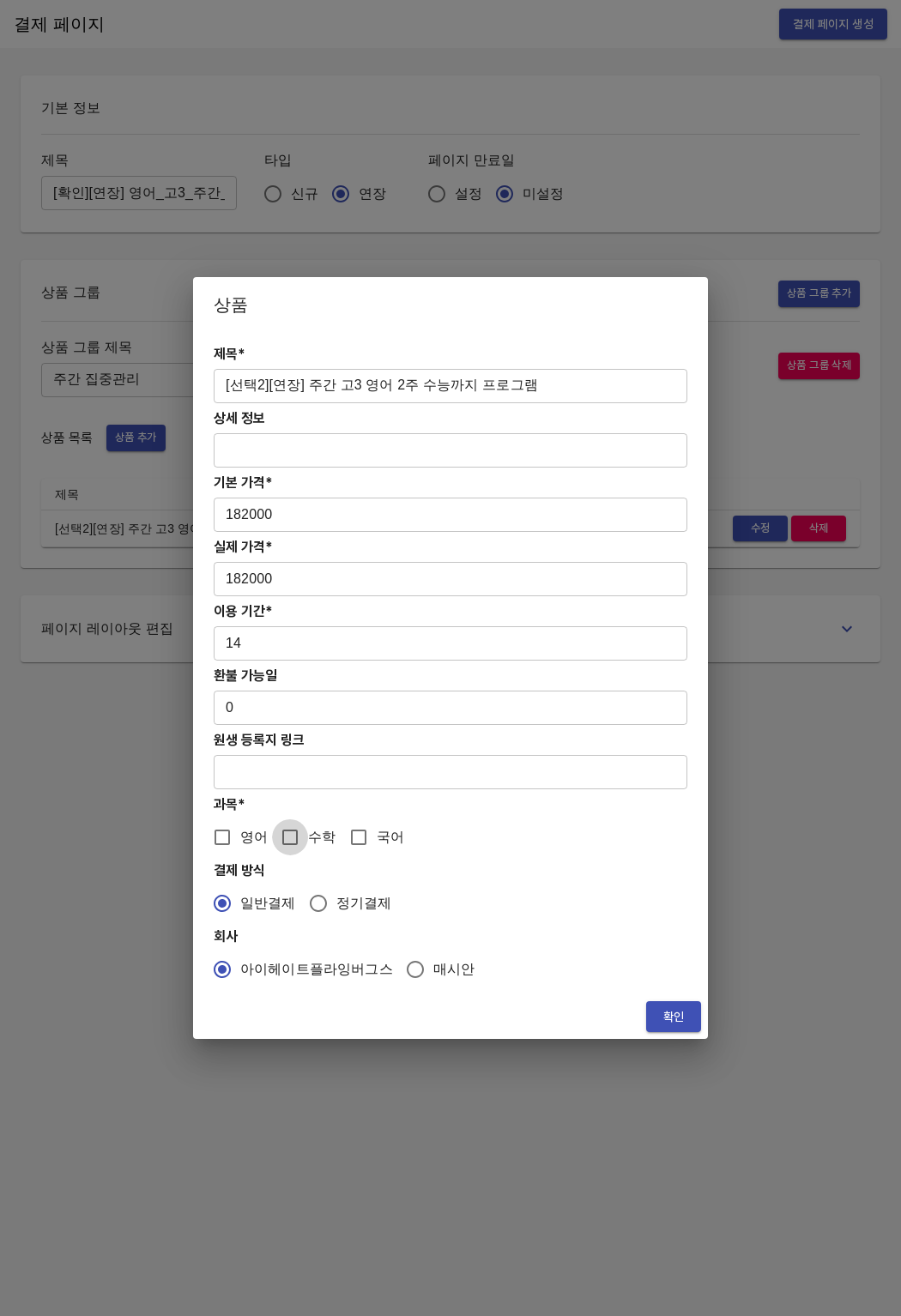
click at [278, 837] on input "수학" at bounding box center [290, 838] width 36 height 36
click at [273, 847] on input "수학" at bounding box center [290, 838] width 36 height 36
checkbox input "false"
click at [229, 847] on input "영어" at bounding box center [222, 838] width 36 height 36
checkbox input "true"
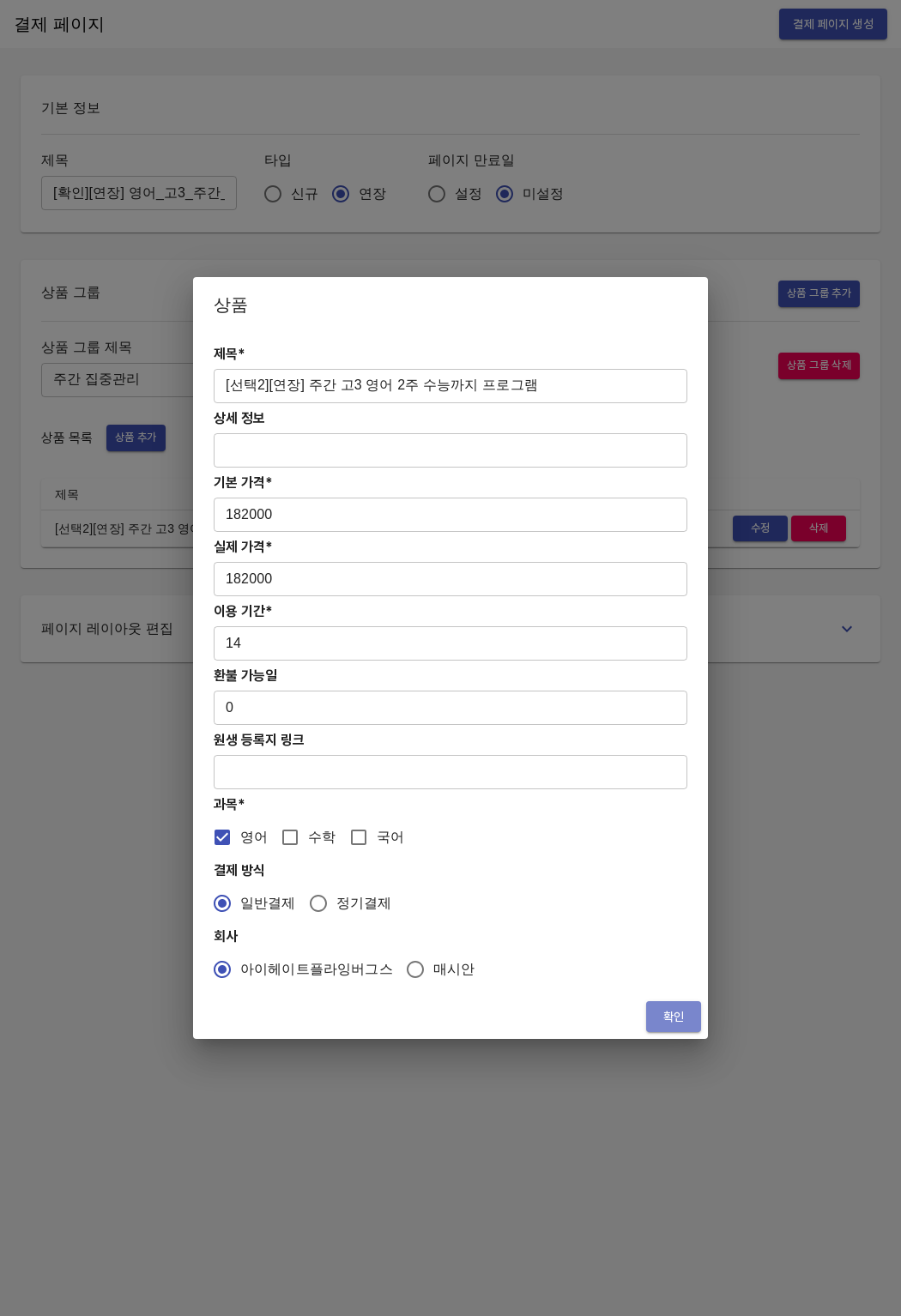
click at [697, 1008] on button "확인" at bounding box center [673, 1017] width 55 height 32
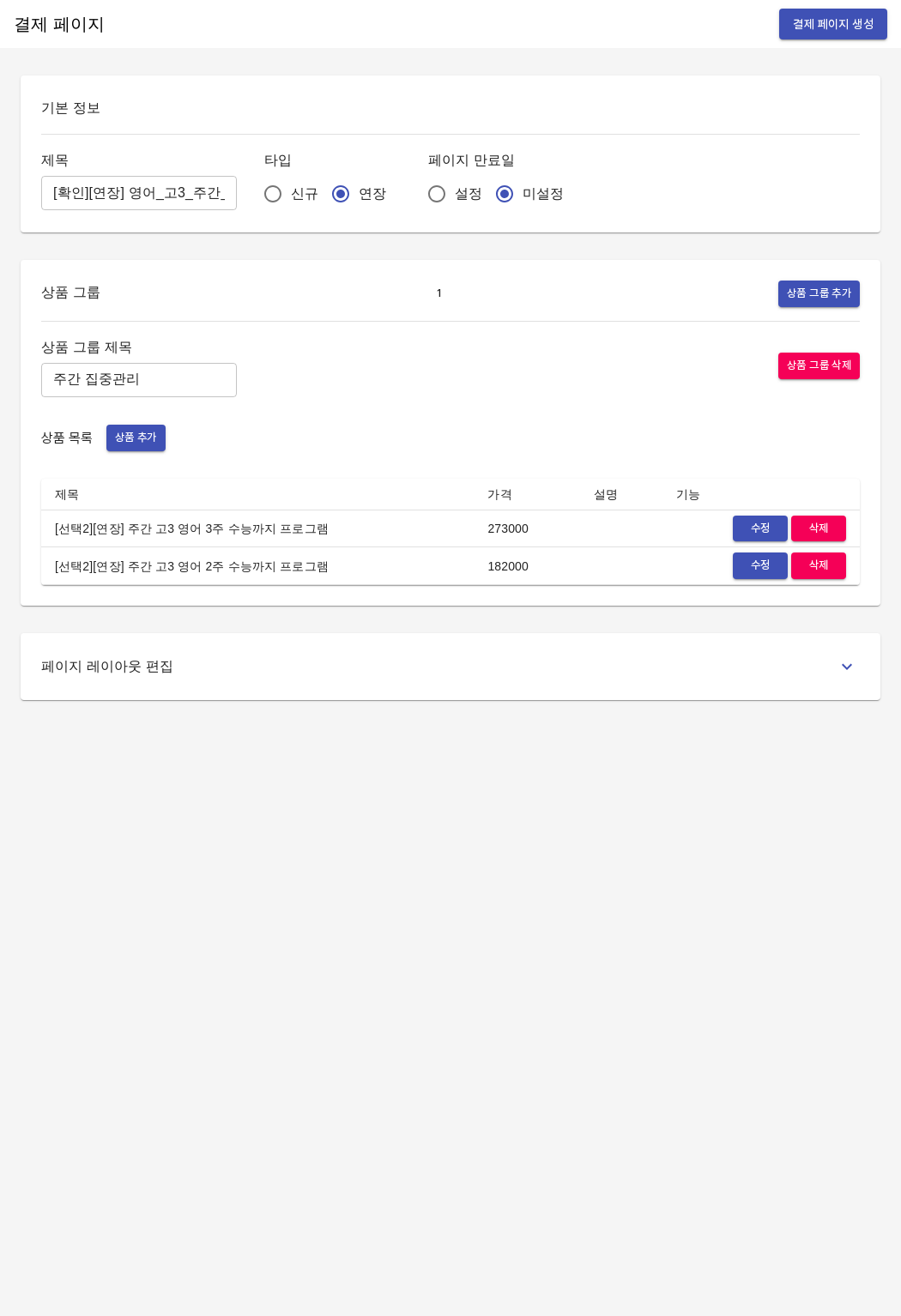
click at [648, 1001] on div "결제 페이지 결제 페이지 생성 기본 정보 제목 [확인][연장] 영어_고3_주간_3w/2w ​ 타입 신규 연장 페이지 만료일 설정 미설정 상품 …" at bounding box center [450, 658] width 901 height 1316
click at [590, 554] on td at bounding box center [621, 566] width 82 height 38
click at [801, 38] on button "결제 페이지 생성" at bounding box center [833, 24] width 108 height 32
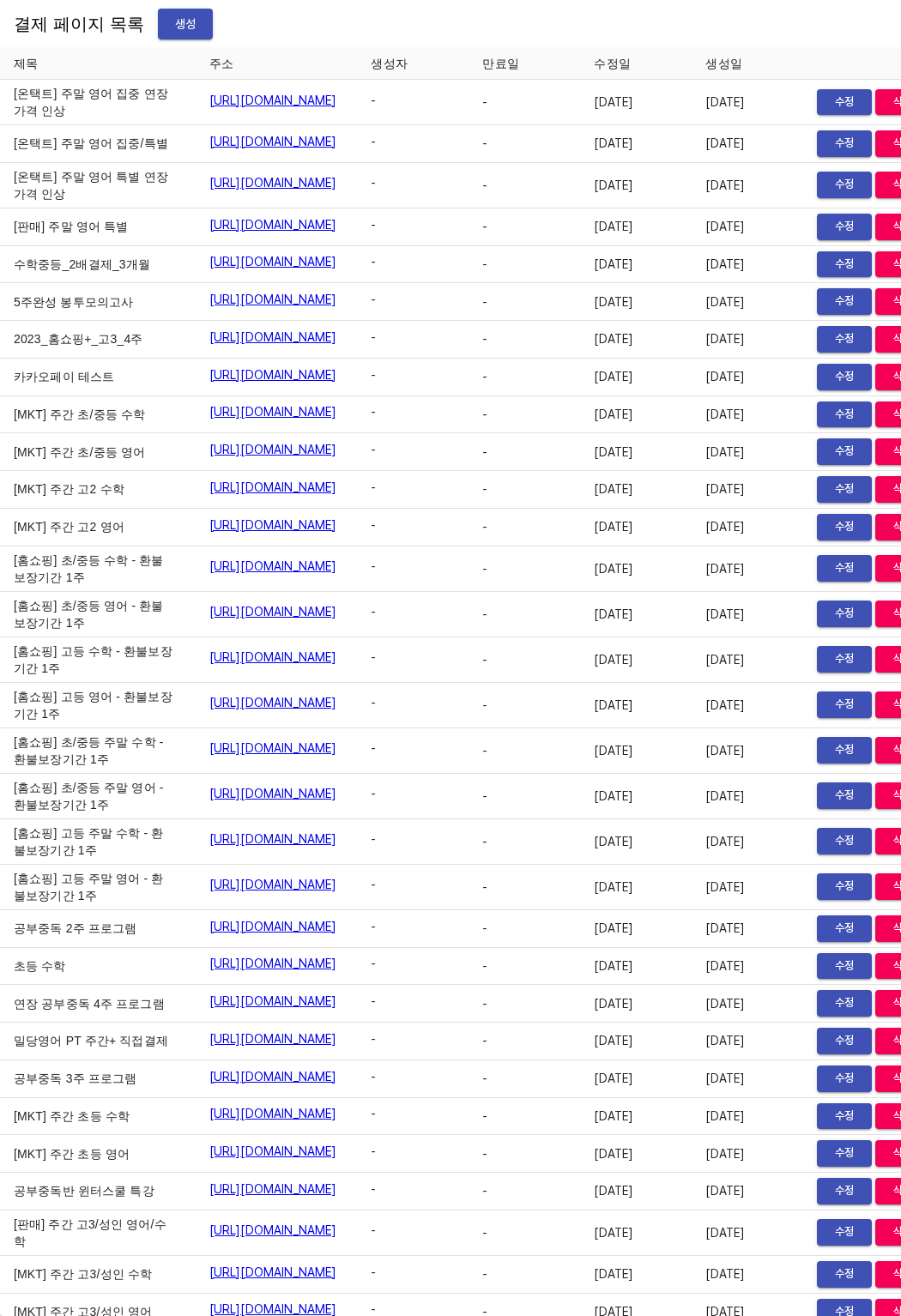
scroll to position [27238, 0]
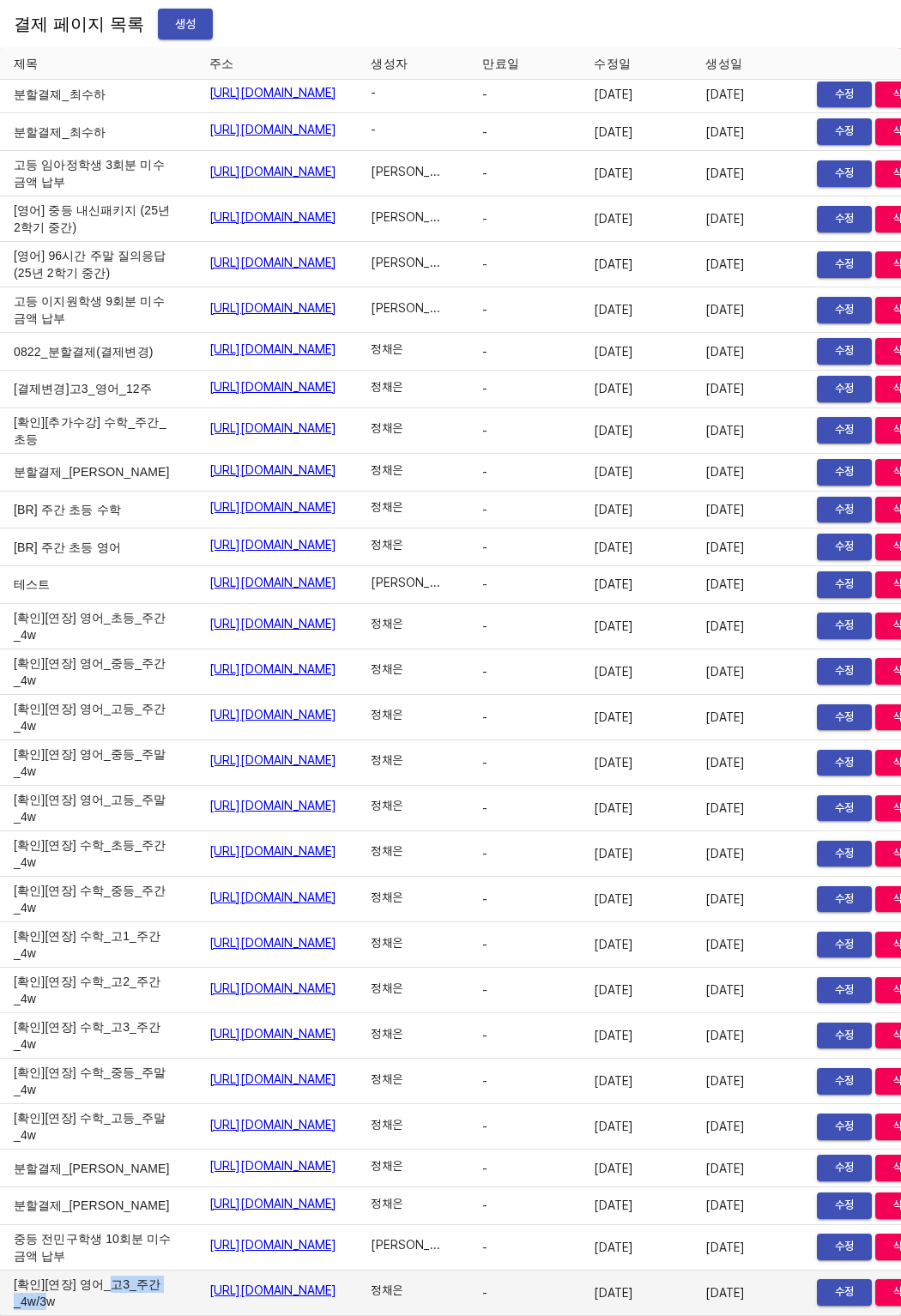
drag, startPoint x: 5, startPoint y: 1282, endPoint x: 94, endPoint y: 1290, distance: 89.4
click at [94, 1290] on td "[확인][연장] 영어_고3_주간_4w/3w" at bounding box center [98, 1293] width 196 height 46
drag, startPoint x: 105, startPoint y: 1292, endPoint x: 11, endPoint y: 1277, distance: 95.2
click at [11, 1277] on td "[확인][연장] 영어_고3_주간_4w/3w" at bounding box center [98, 1293] width 196 height 46
copy td "[확인][연장] 영어_고3_주간_4w/3w"
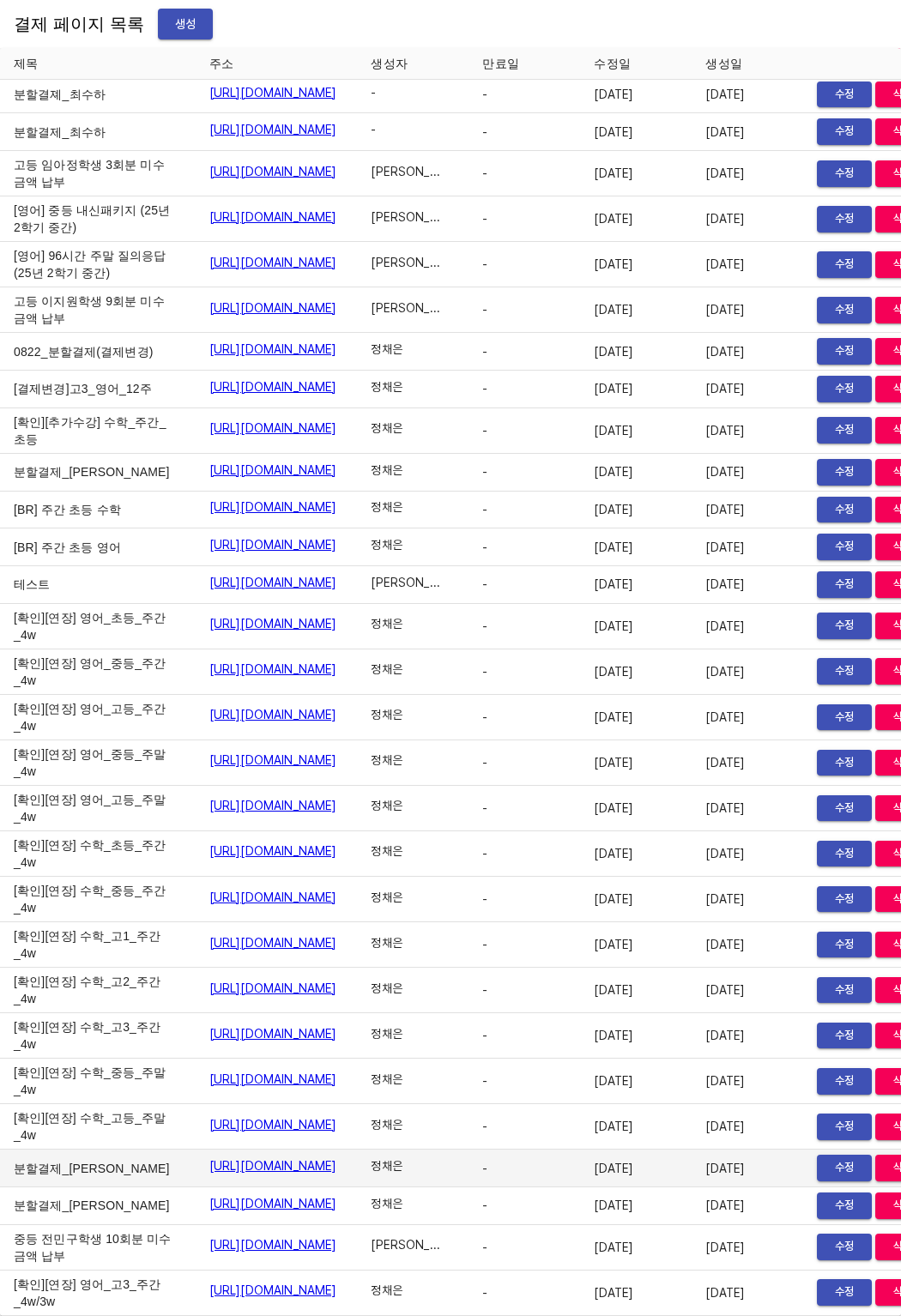
drag, startPoint x: 41, startPoint y: 1125, endPoint x: 103, endPoint y: 1152, distance: 67.6
click at [41, 1149] on td "분할결제_[PERSON_NAME]" at bounding box center [98, 1168] width 196 height 38
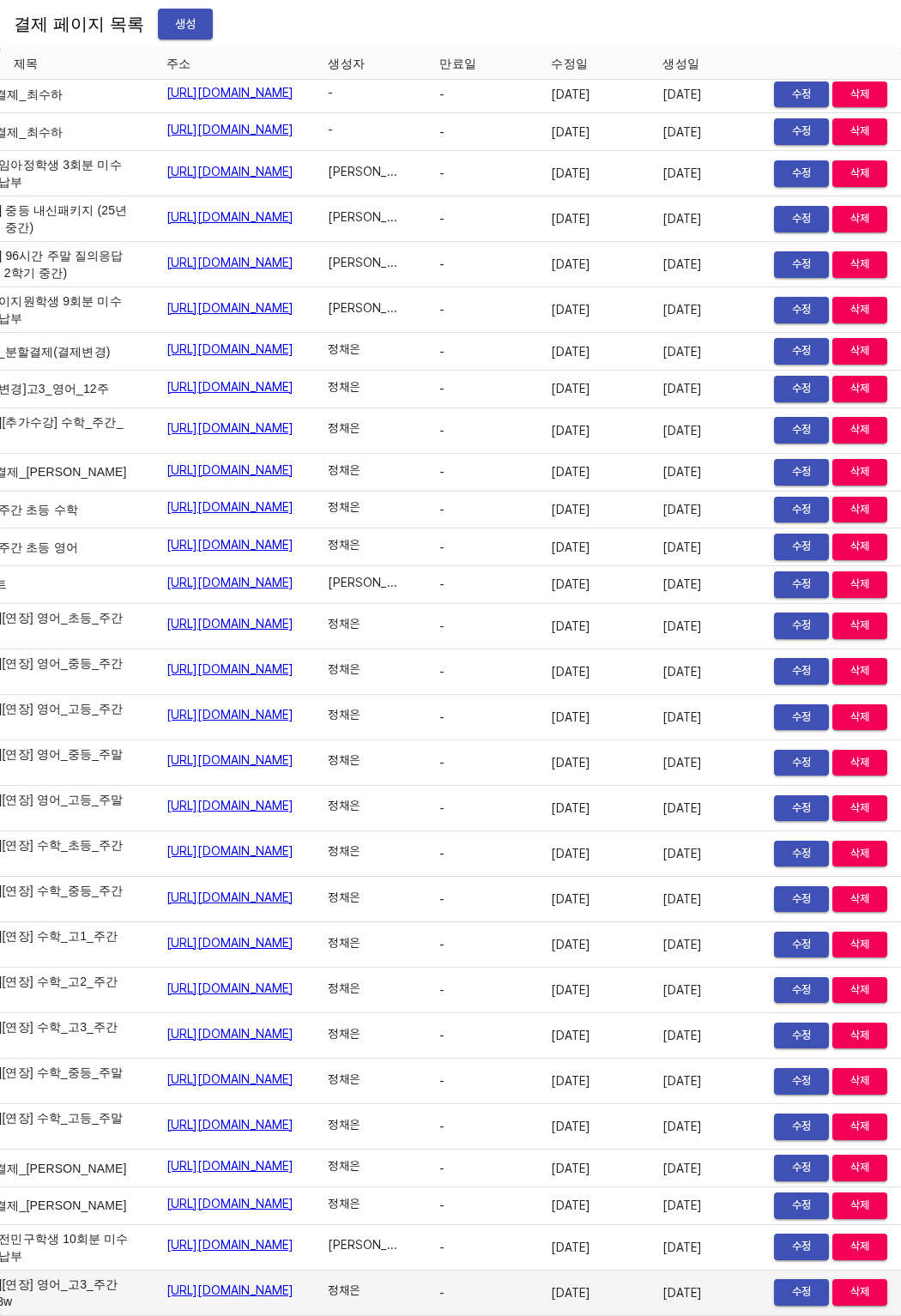
scroll to position [27238, 119]
click at [760, 1282] on td "수정 삭제" at bounding box center [831, 1293] width 141 height 46
click at [782, 1282] on span "수정" at bounding box center [801, 1292] width 38 height 20
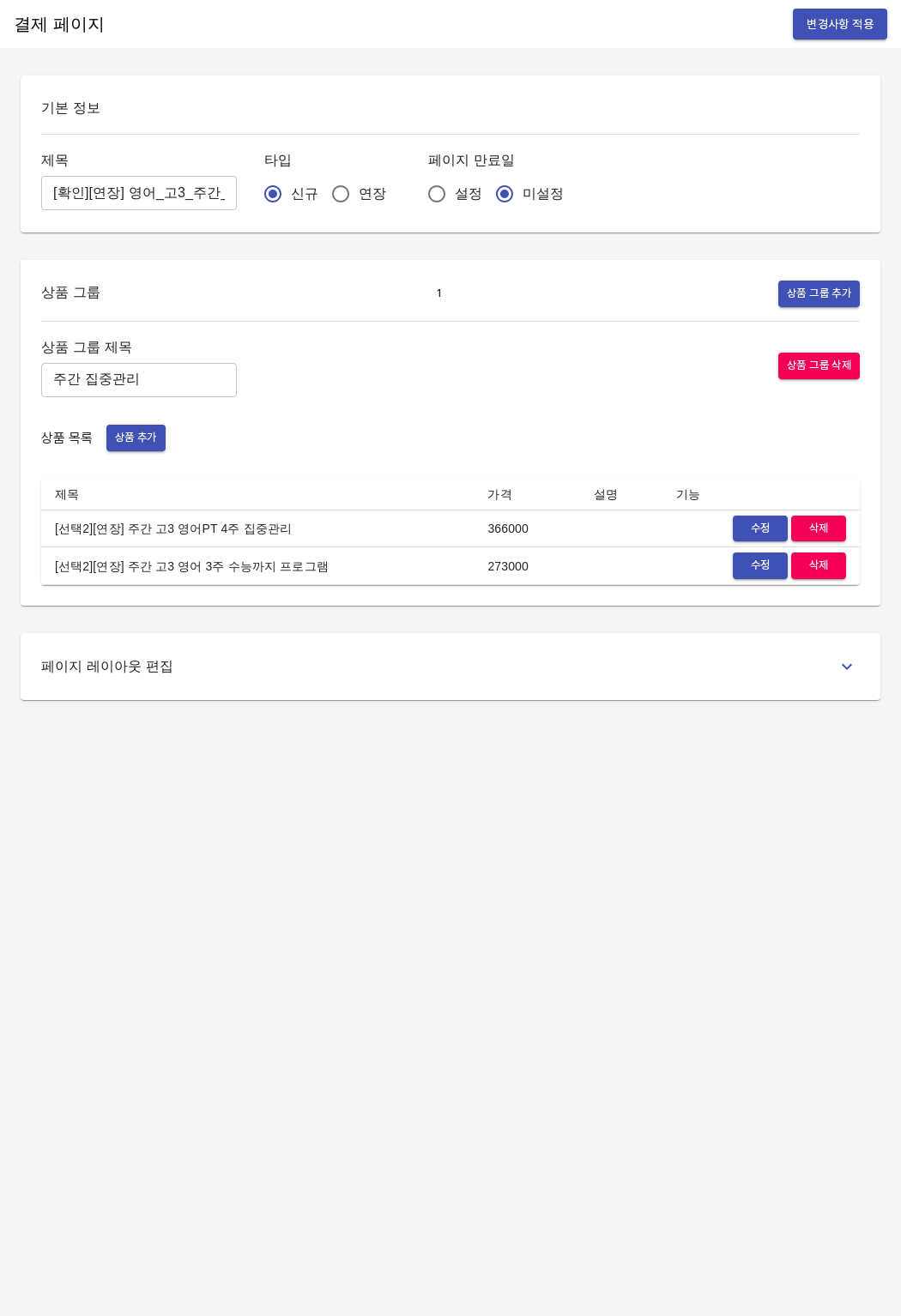
drag, startPoint x: 57, startPoint y: 516, endPoint x: 54, endPoint y: 529, distance: 13.3
click at [57, 516] on td "[선택2][연장] 주간 고3 영어PT 4주 집중관리" at bounding box center [257, 528] width 432 height 38
drag, startPoint x: 52, startPoint y: 558, endPoint x: 324, endPoint y: 564, distance: 272.1
click at [324, 564] on td "[선택2][연장] 주간 고3 영어 3주 수능까지 프로그램" at bounding box center [257, 566] width 432 height 38
copy td "[선택2][연장] 주간 고3 영어 3주 수능까지 프로그램"
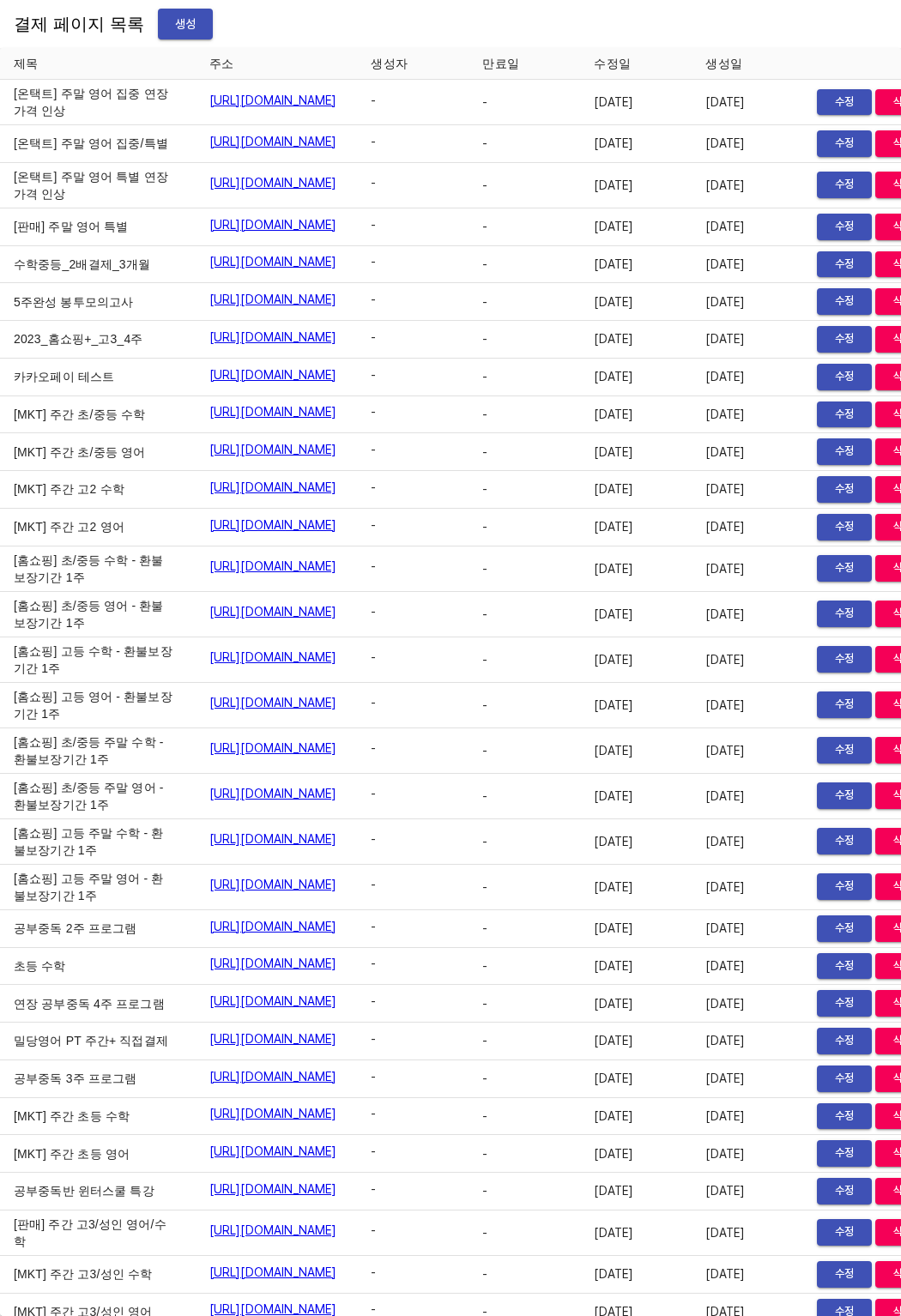
click at [116, 396] on td "카카오페이 테스트" at bounding box center [98, 378] width 196 height 38
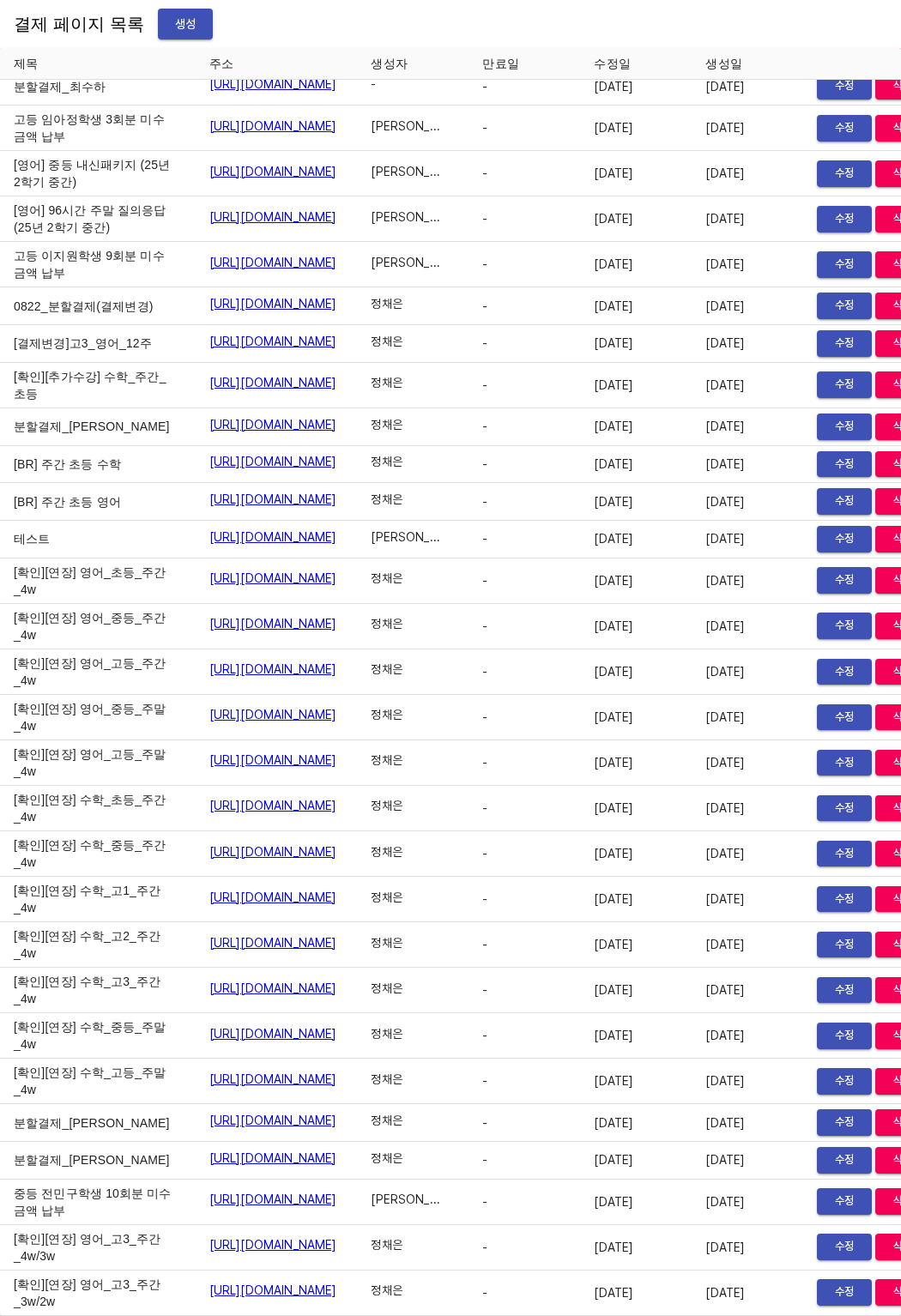
scroll to position [27284, 0]
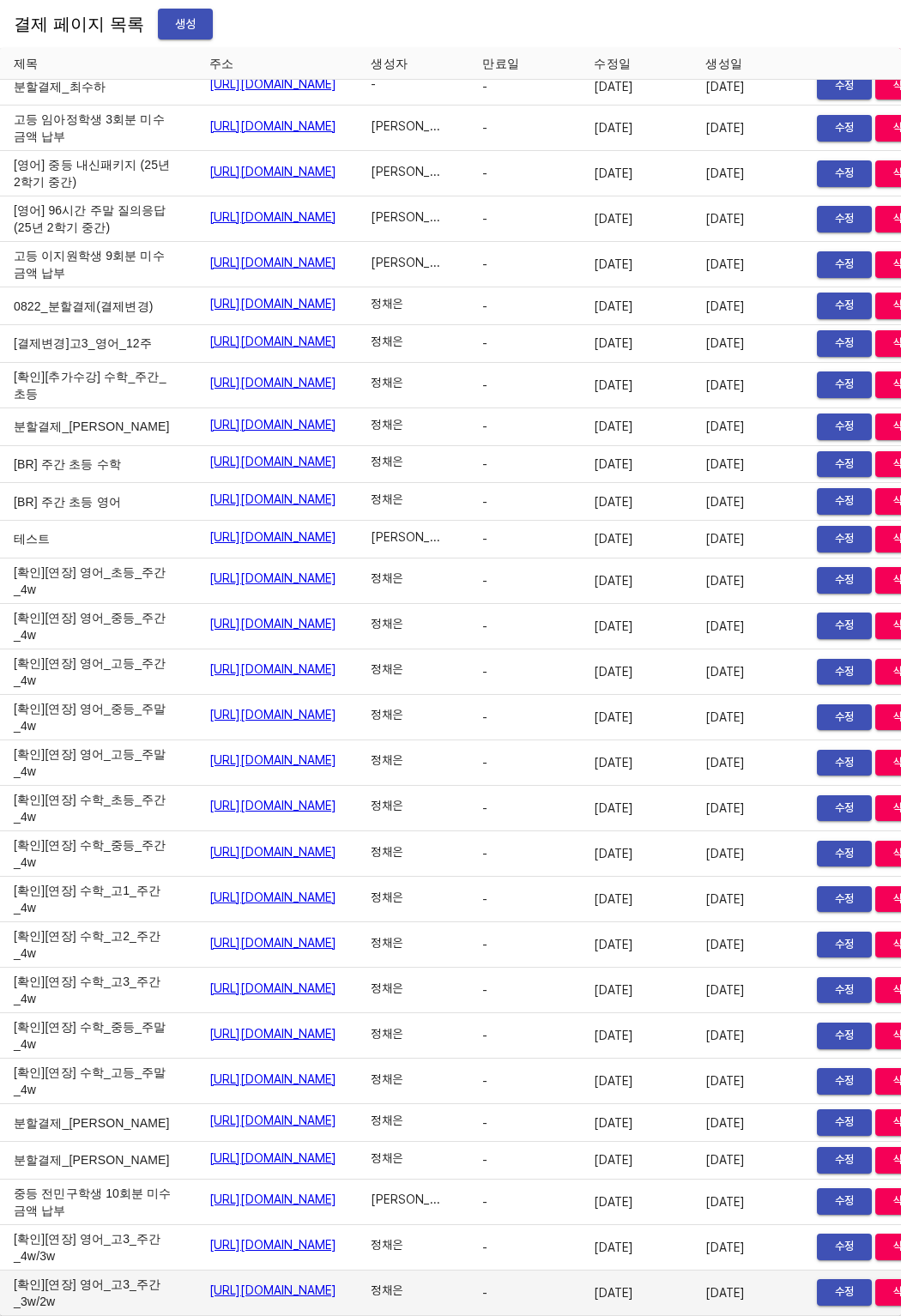
click at [104, 1294] on td "[확인][연장] 영어_고3_주간_3w/2w" at bounding box center [98, 1293] width 196 height 46
drag, startPoint x: 171, startPoint y: 1278, endPoint x: 441, endPoint y: 1276, distance: 270.0
click at [441, 1276] on tr "[확인][연장] 영어_고3_주간_3w/2w [URL][DOMAIN_NAME] 정채은 - [DATE] [DATE] 수정 삭제" at bounding box center [472, 1293] width 944 height 46
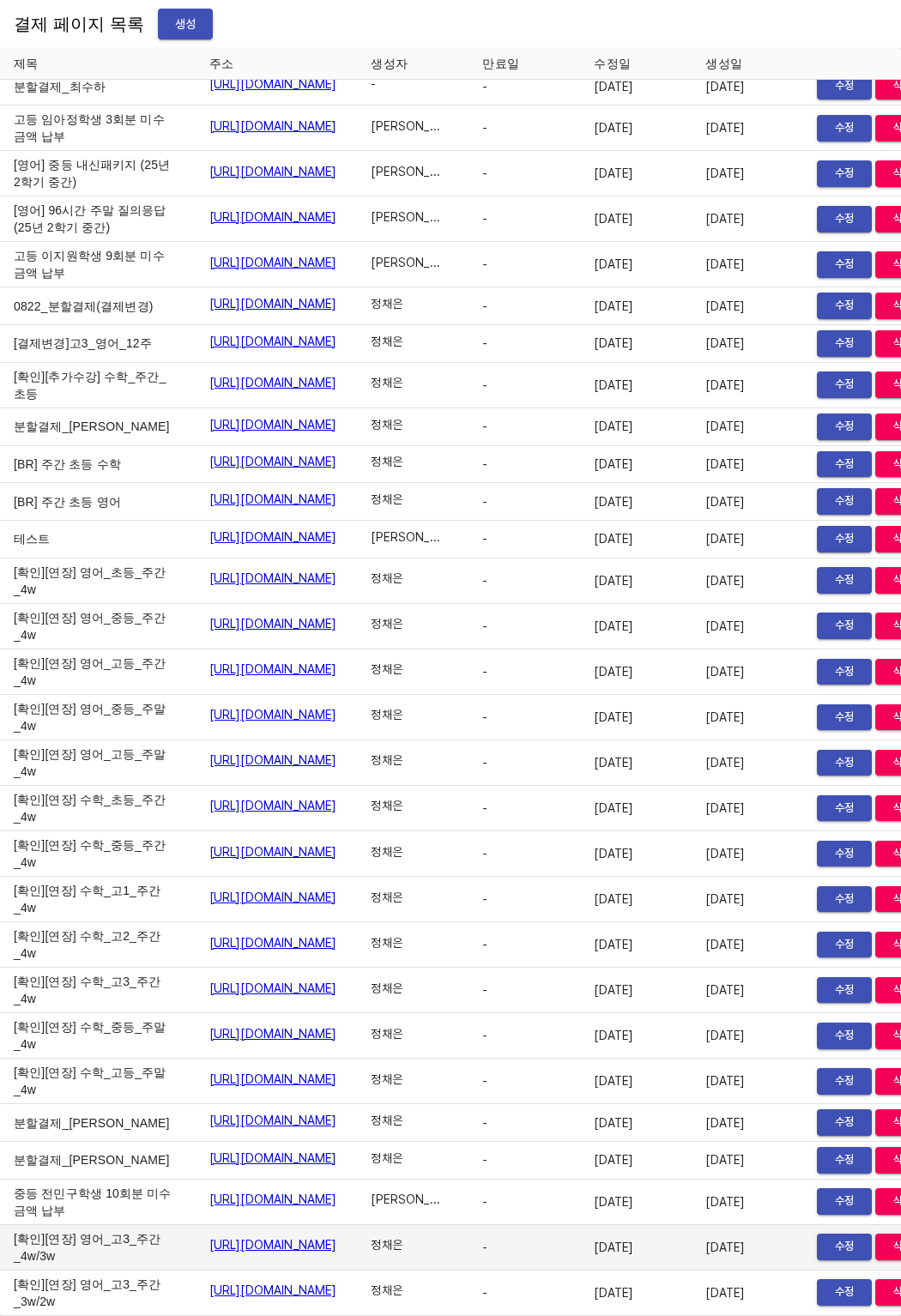
copy tr "[확인][연장] 영어_고3_주간_3w/2w [URL][DOMAIN_NAME]"
